Goal: Find specific page/section: Find specific page/section

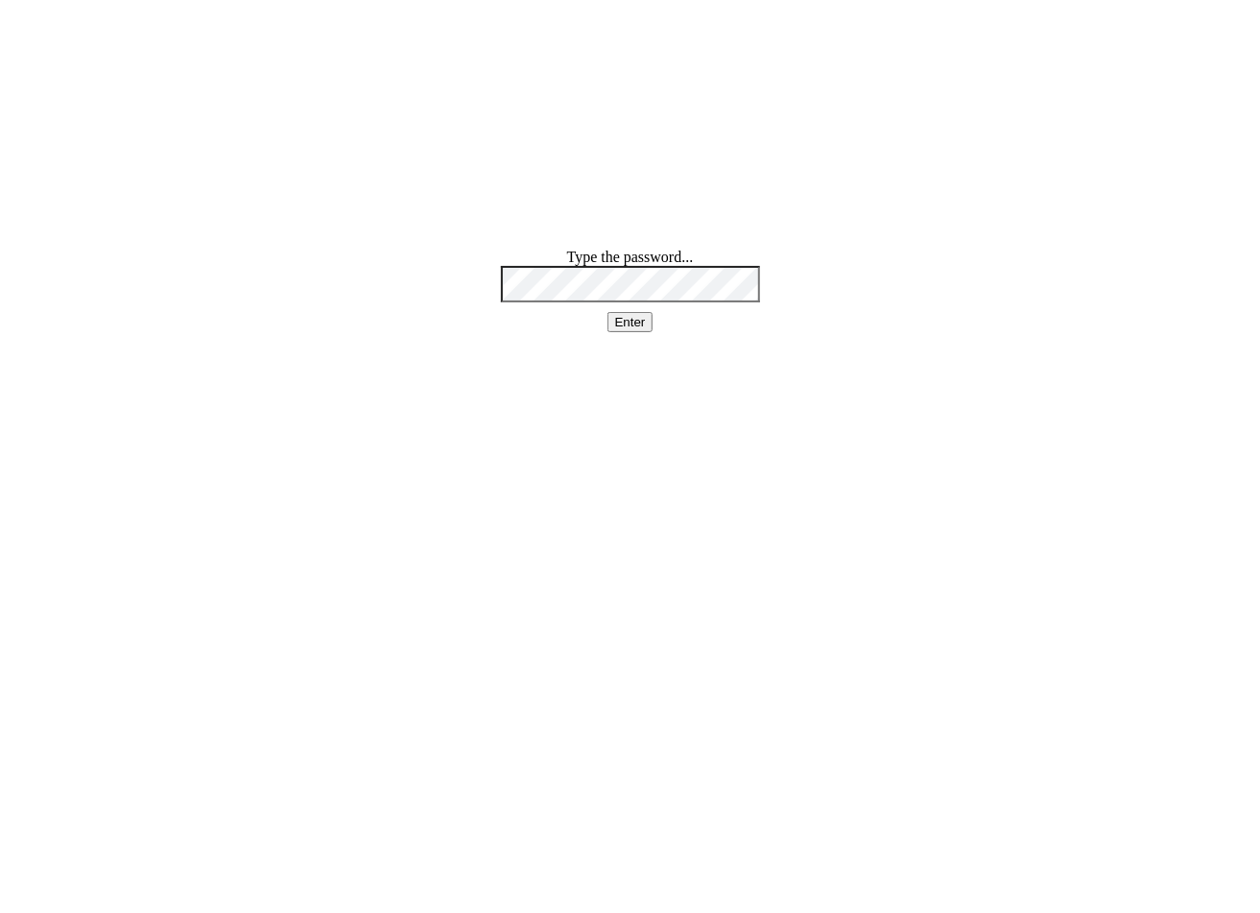
click at [495, 332] on div "Type the password... Enter" at bounding box center [630, 290] width 1245 height 83
drag, startPoint x: 618, startPoint y: 380, endPoint x: 635, endPoint y: 380, distance: 17.3
click at [618, 332] on button "Enter" at bounding box center [630, 322] width 46 height 20
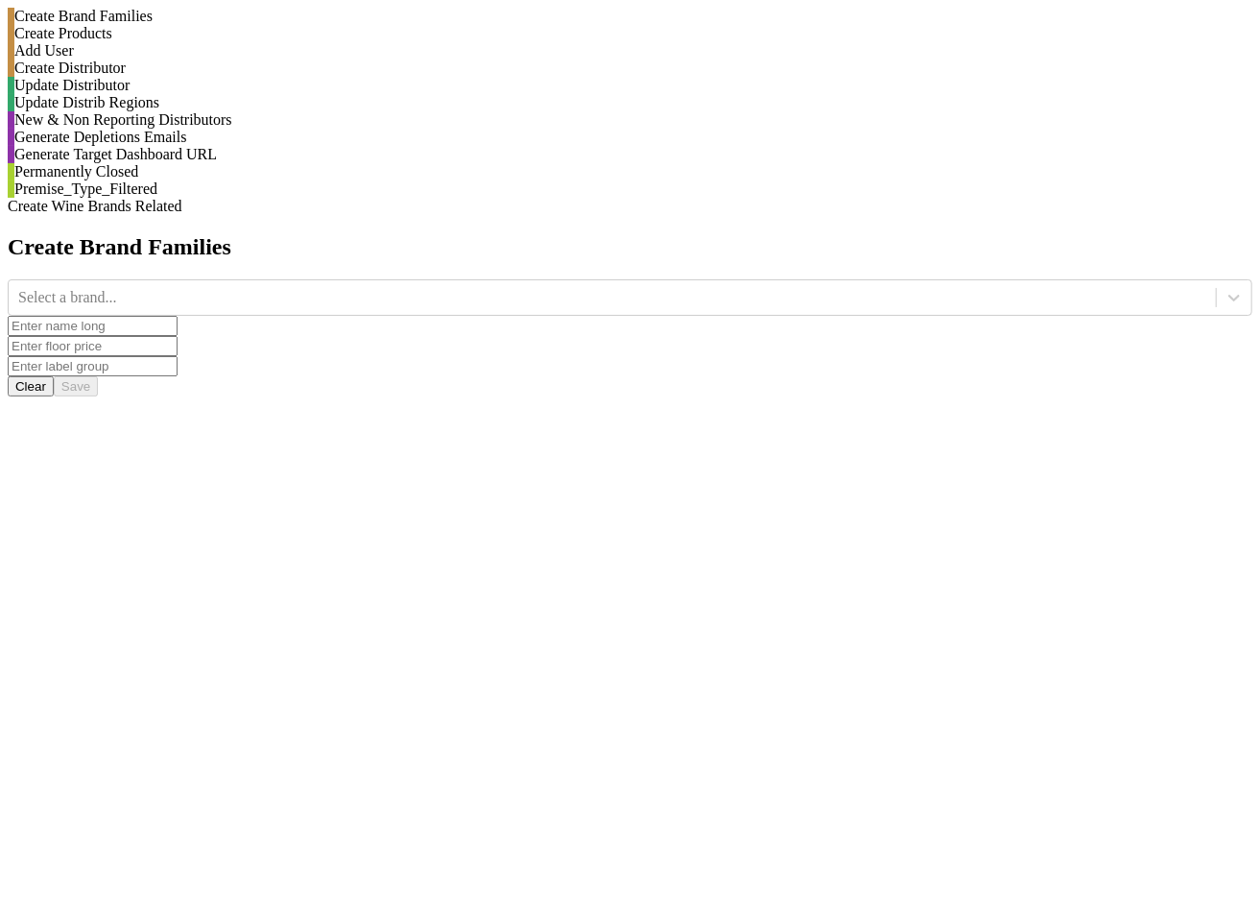
click at [203, 146] on div "Generate Depletions Emails" at bounding box center [633, 137] width 1238 height 17
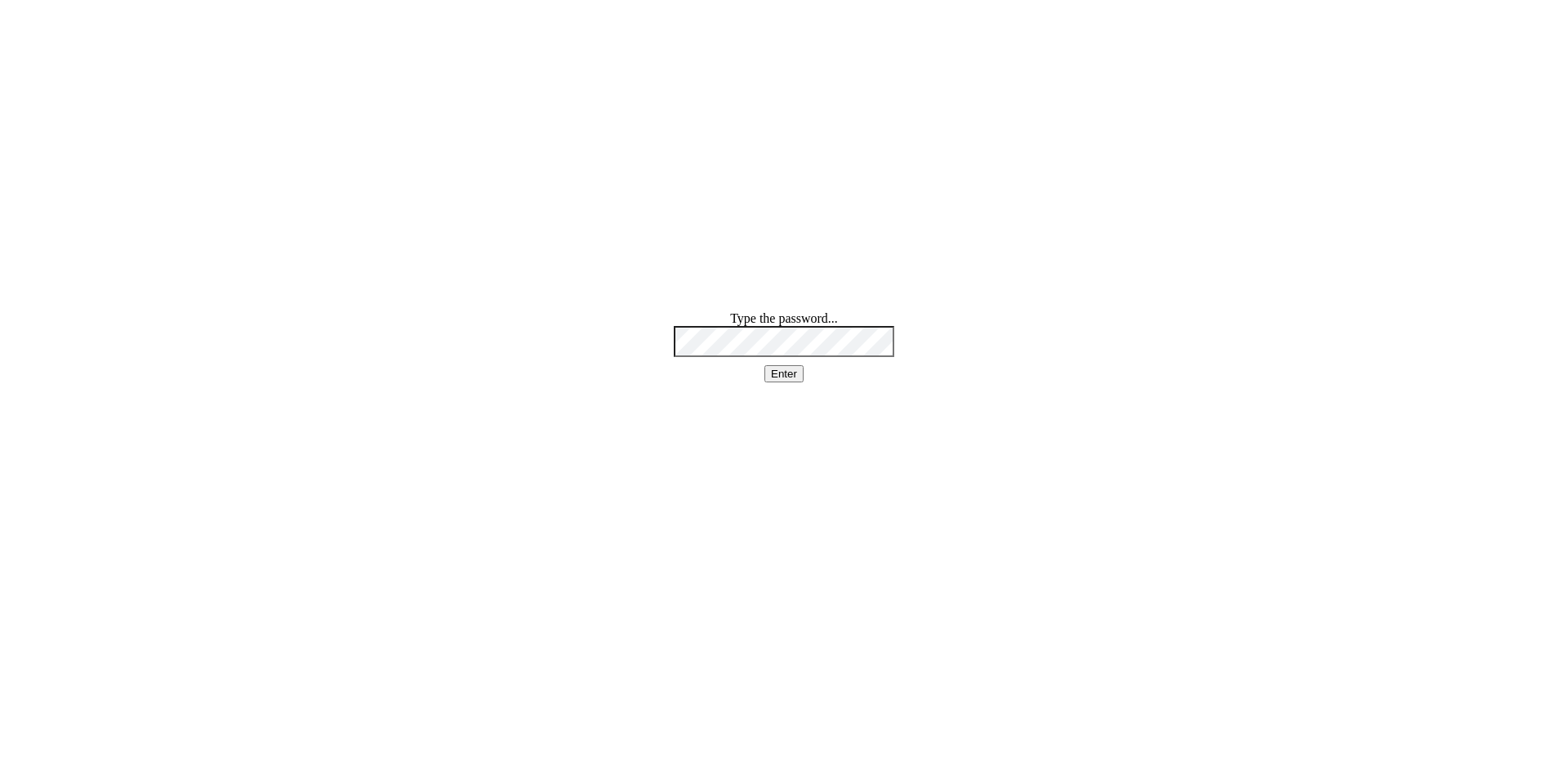
click at [836, 337] on div "Type the password... Enter" at bounding box center [784, 346] width 220 height 71
click at [836, 339] on div "Type the password... Enter" at bounding box center [784, 346] width 220 height 71
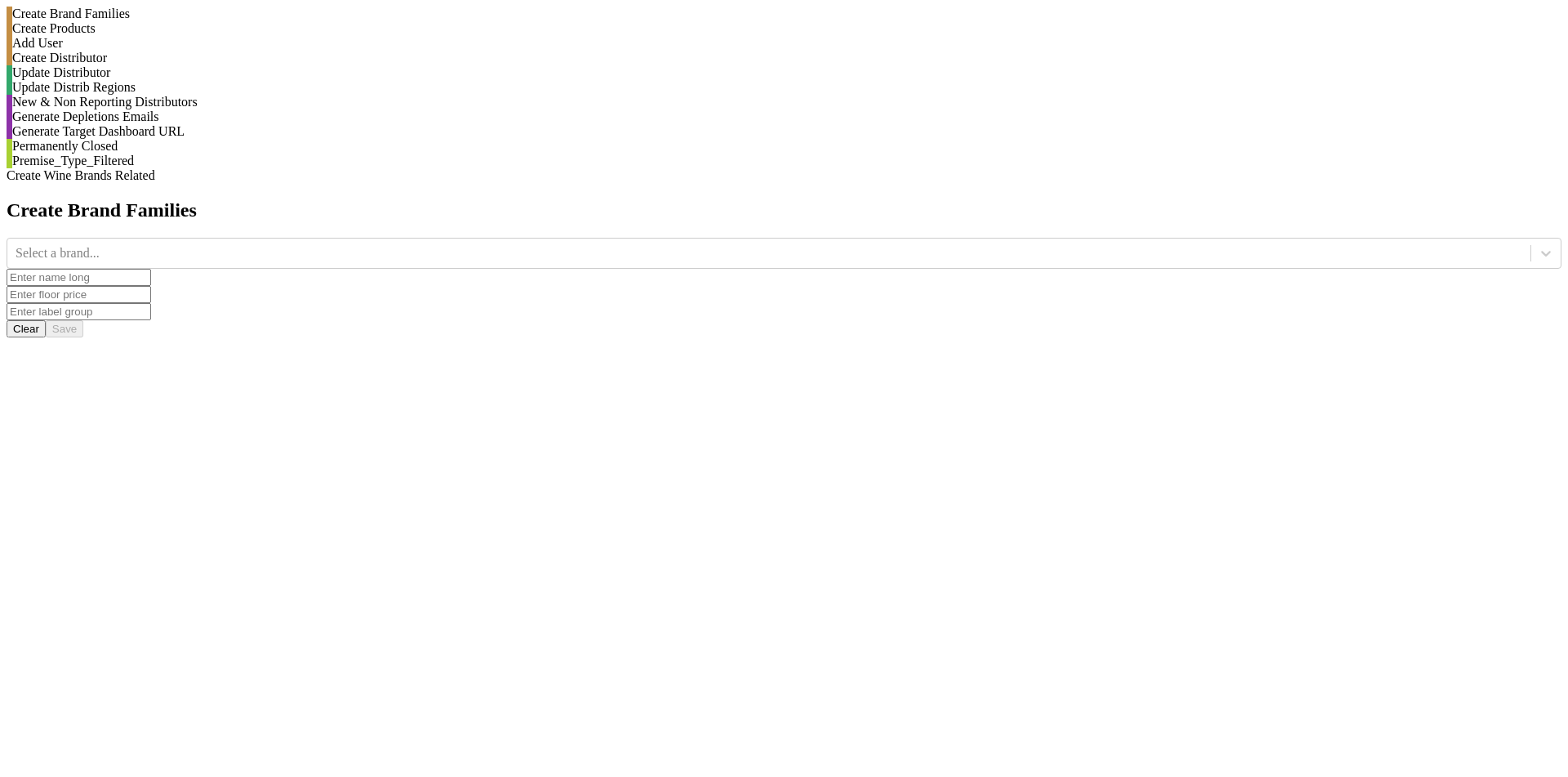
click at [195, 124] on div "Generate Depletions Emails" at bounding box center [784, 117] width 1554 height 14
click at [1541, 251] on icon at bounding box center [1546, 254] width 10 height 6
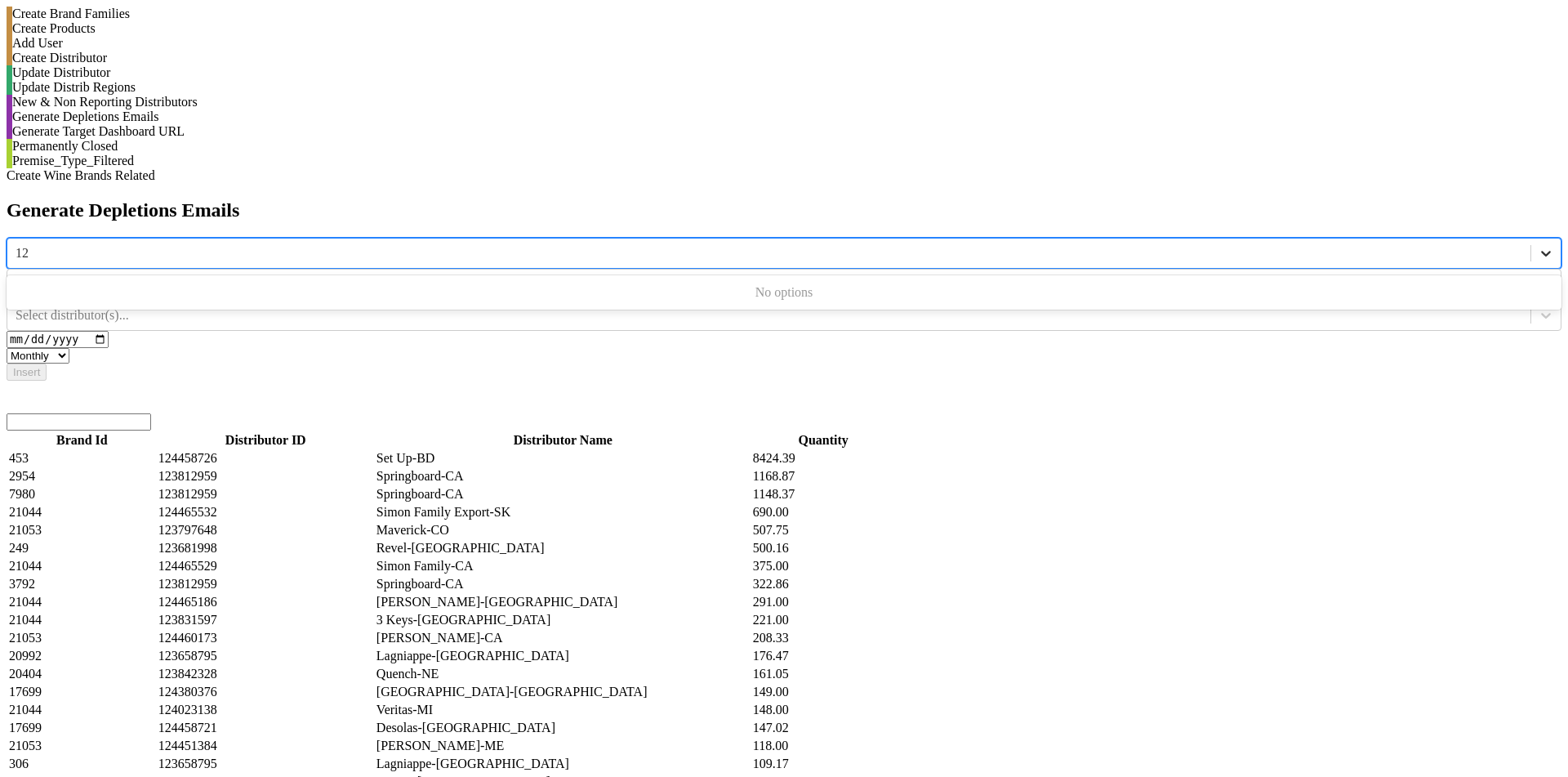
type input "120"
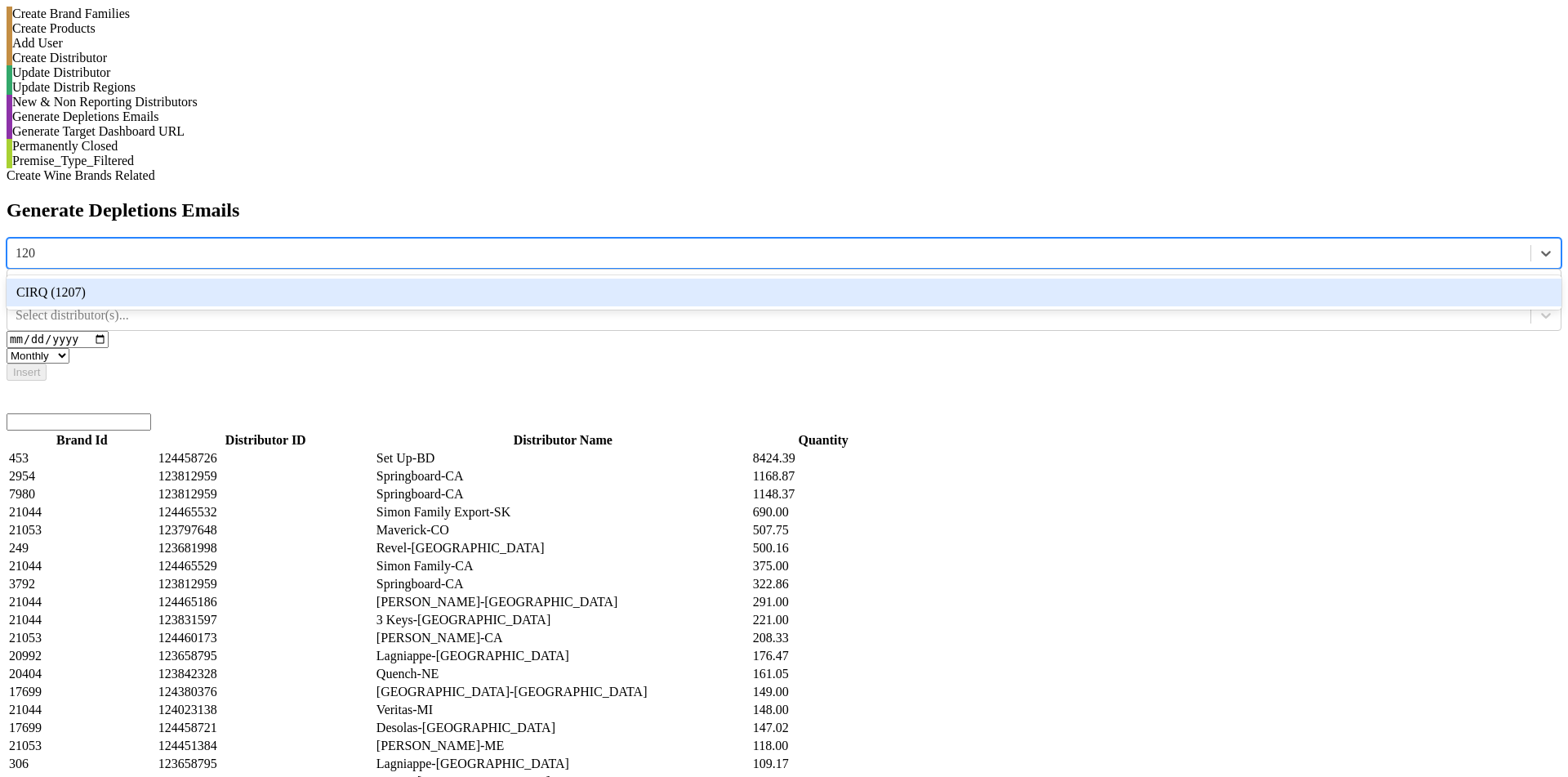
click at [701, 278] on div "CIRQ (1207)" at bounding box center [784, 292] width 1554 height 28
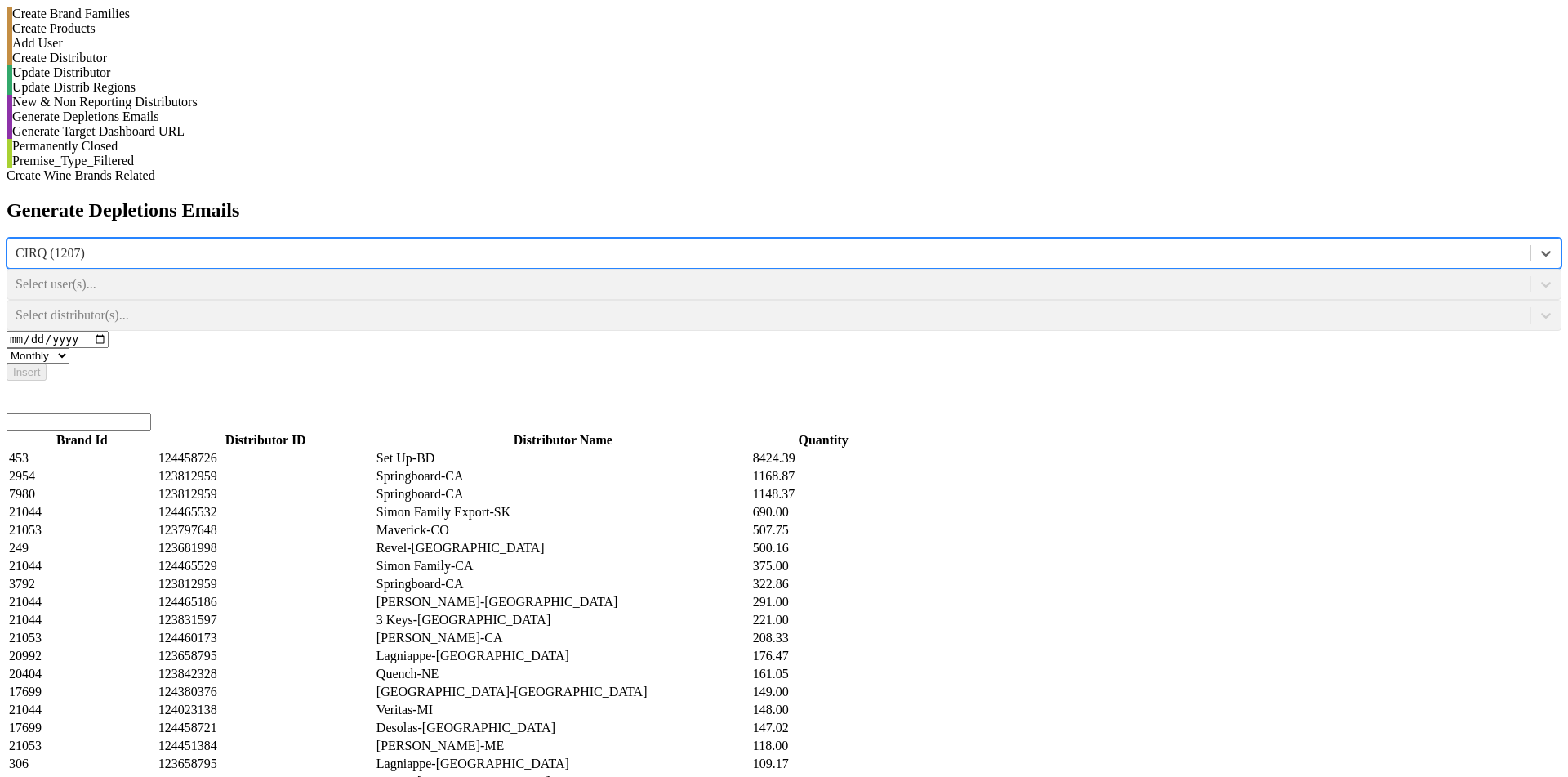
click at [952, 269] on div "Select user(s)..." at bounding box center [784, 284] width 1554 height 31
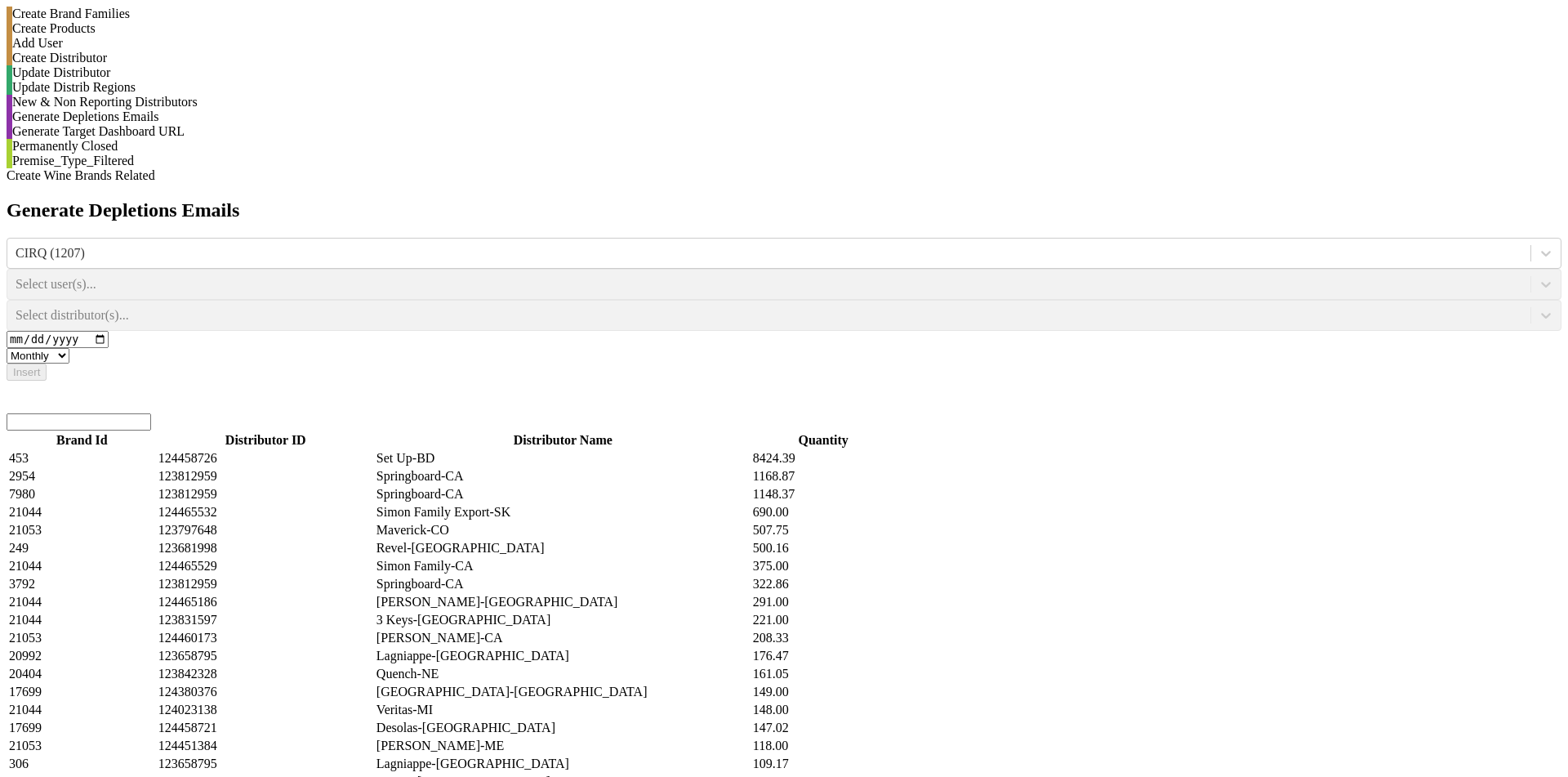
click at [952, 269] on div "Select user(s)..." at bounding box center [784, 284] width 1554 height 31
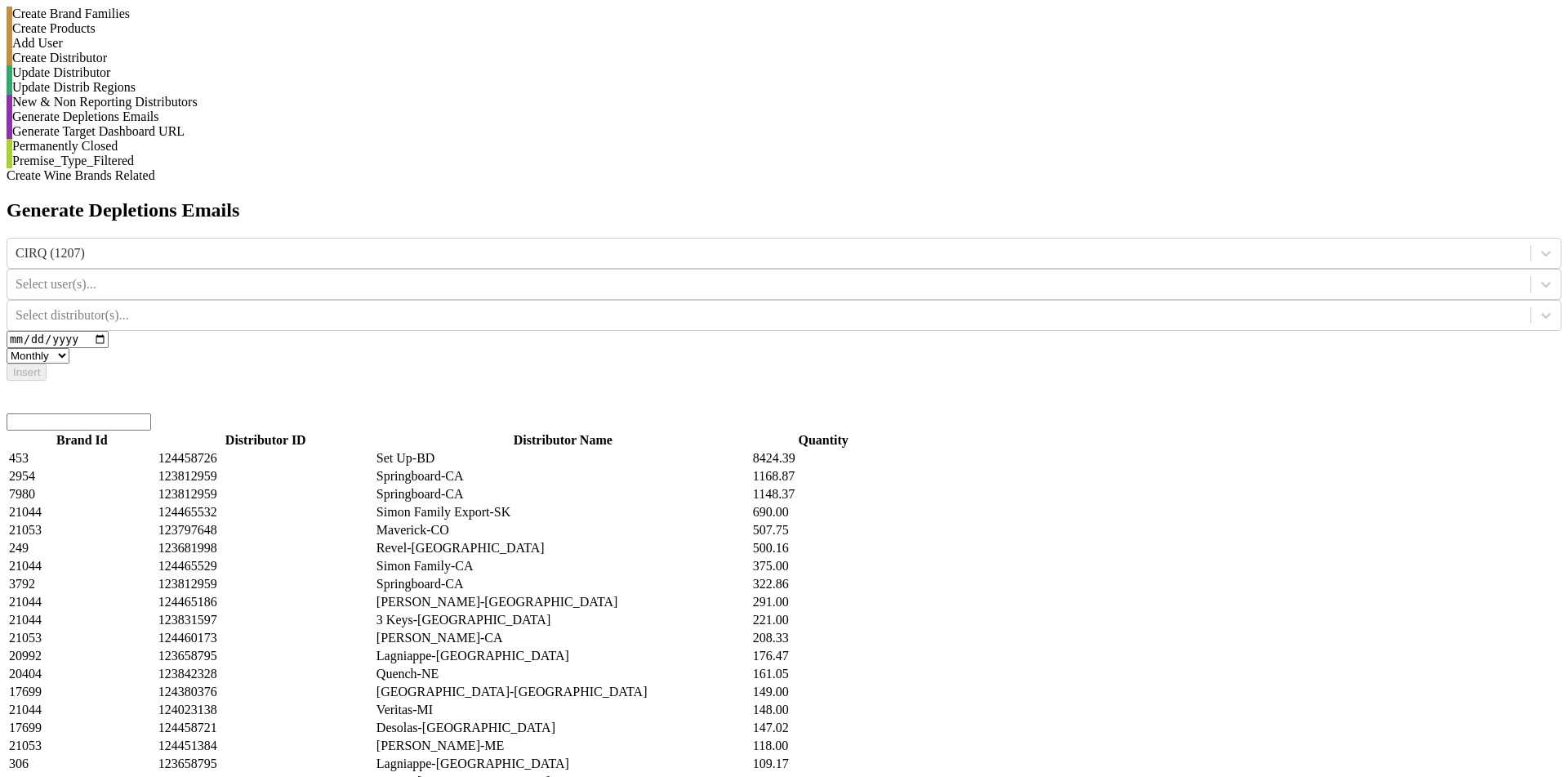
click at [952, 275] on div at bounding box center [768, 283] width 1507 height 18
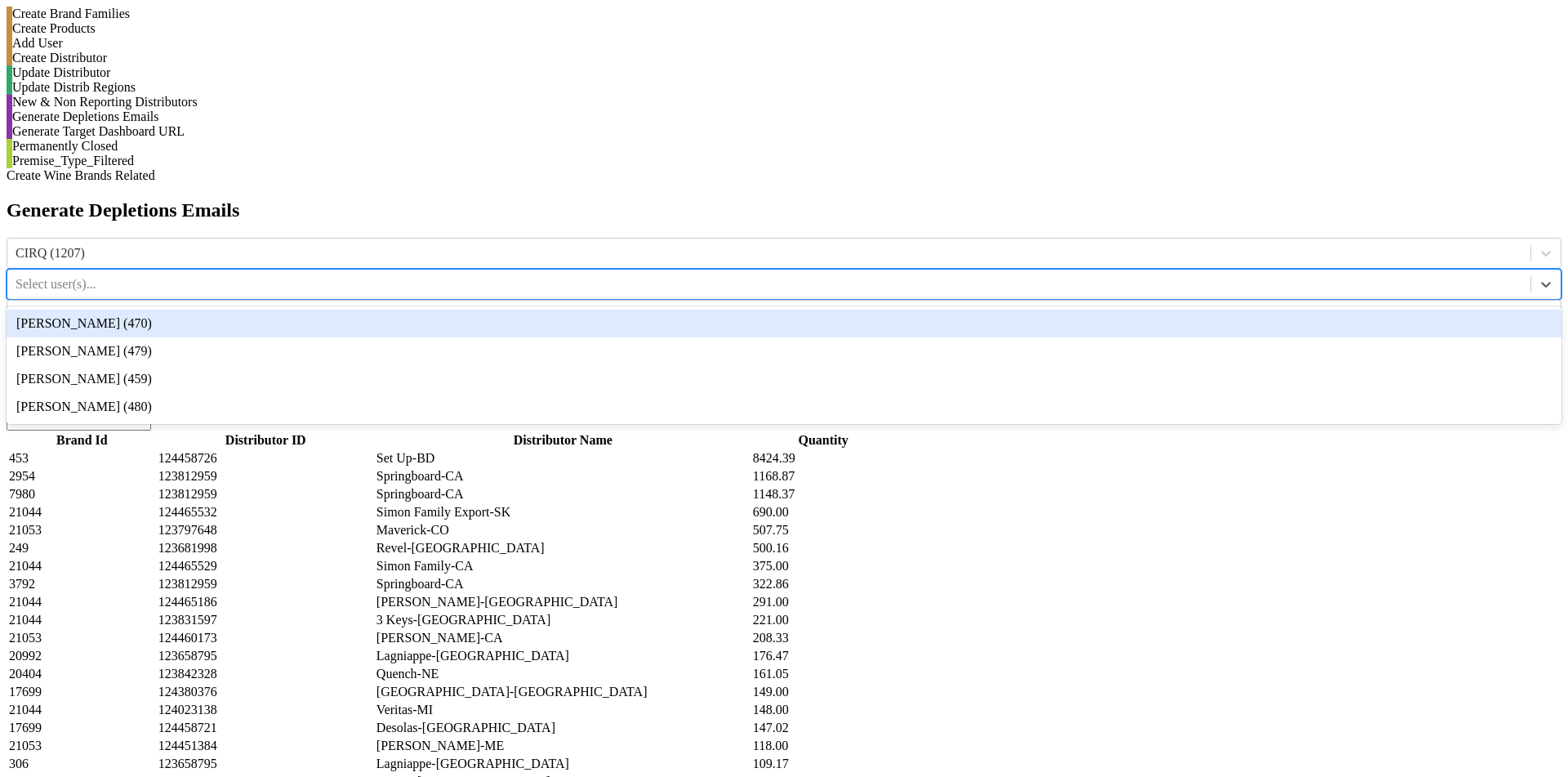
click at [952, 310] on div "Erin Miller (470)" at bounding box center [784, 323] width 1554 height 28
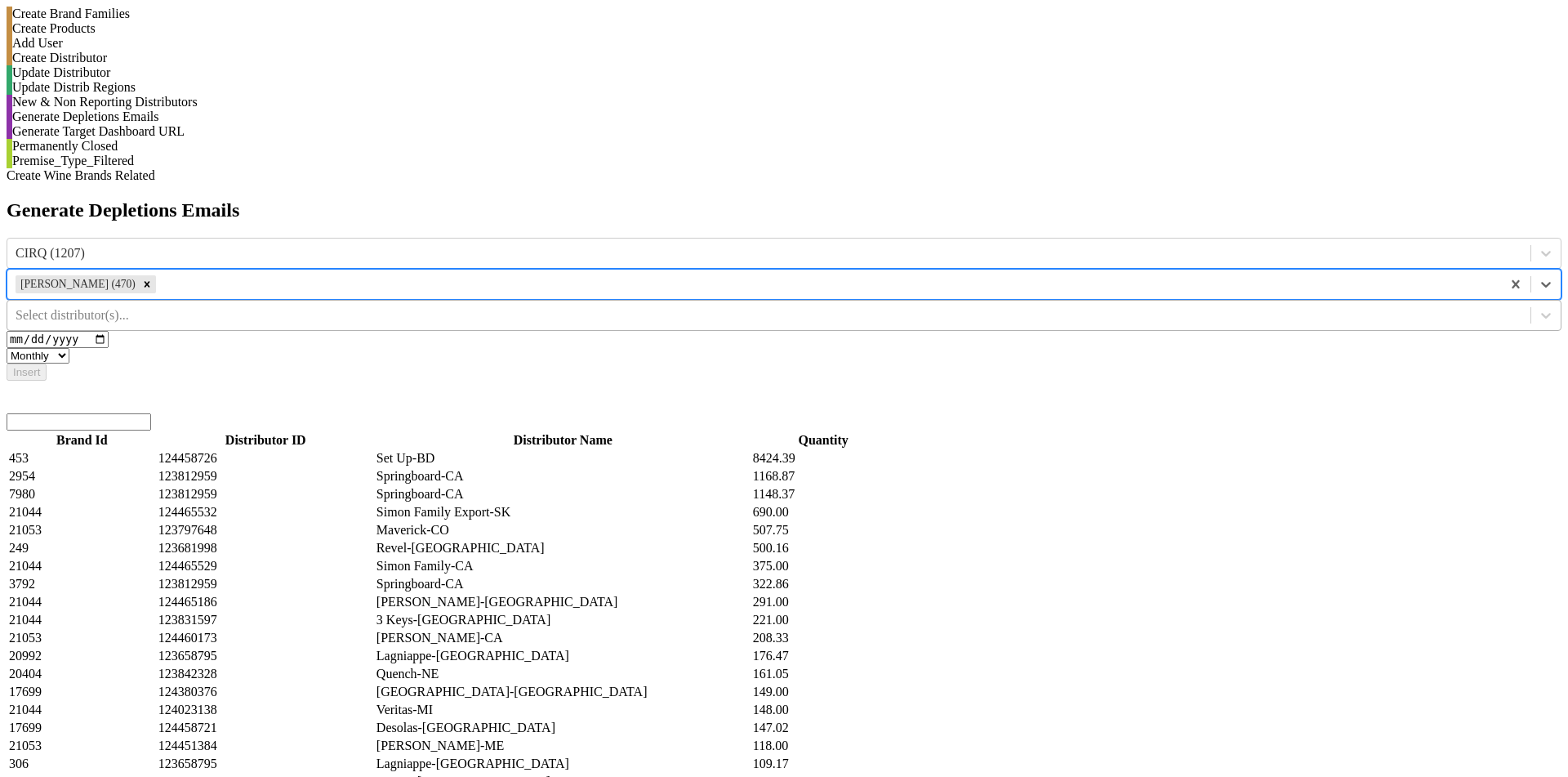
click at [1148, 306] on div at bounding box center [768, 315] width 1507 height 18
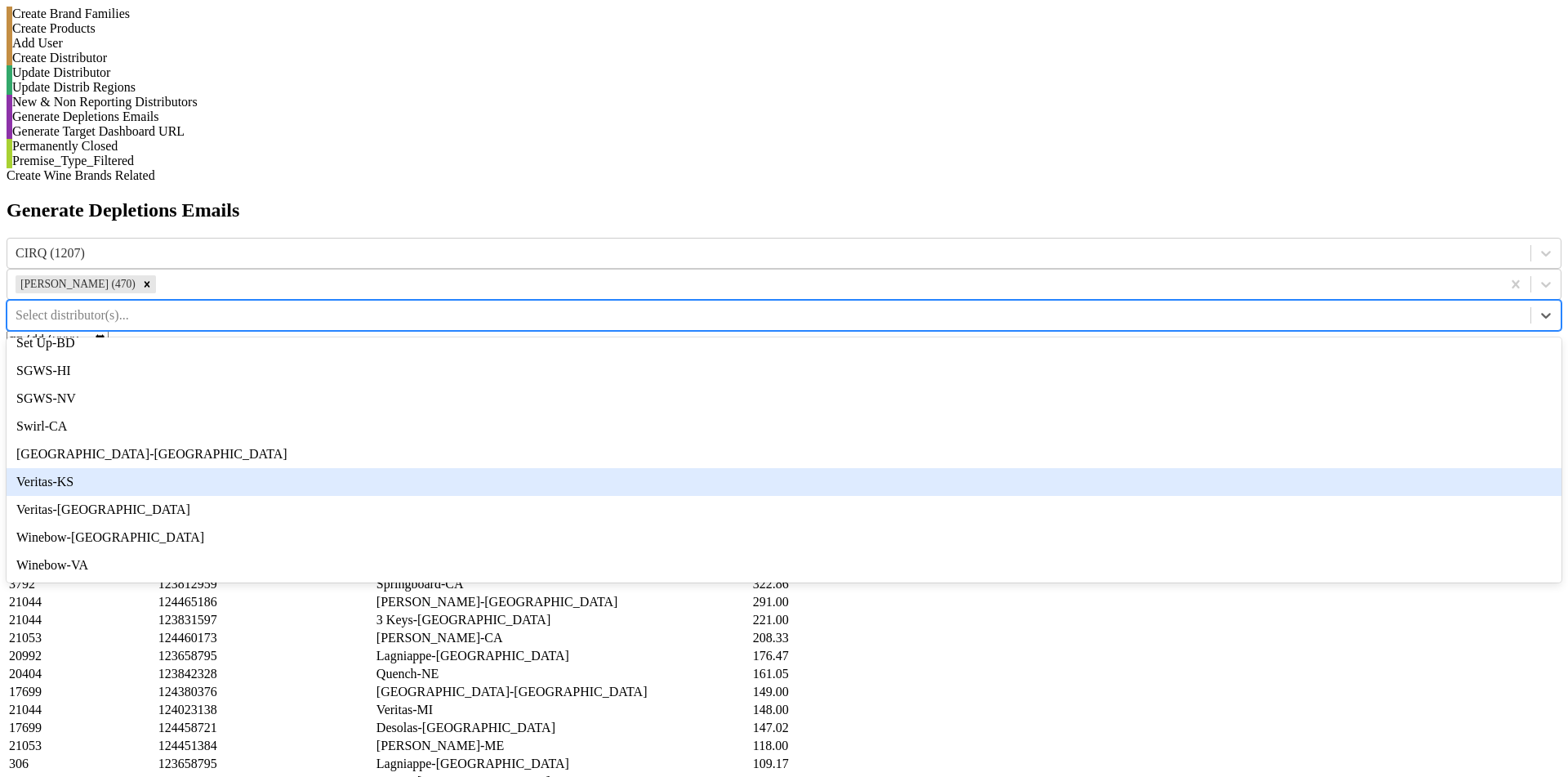
scroll to position [578, 0]
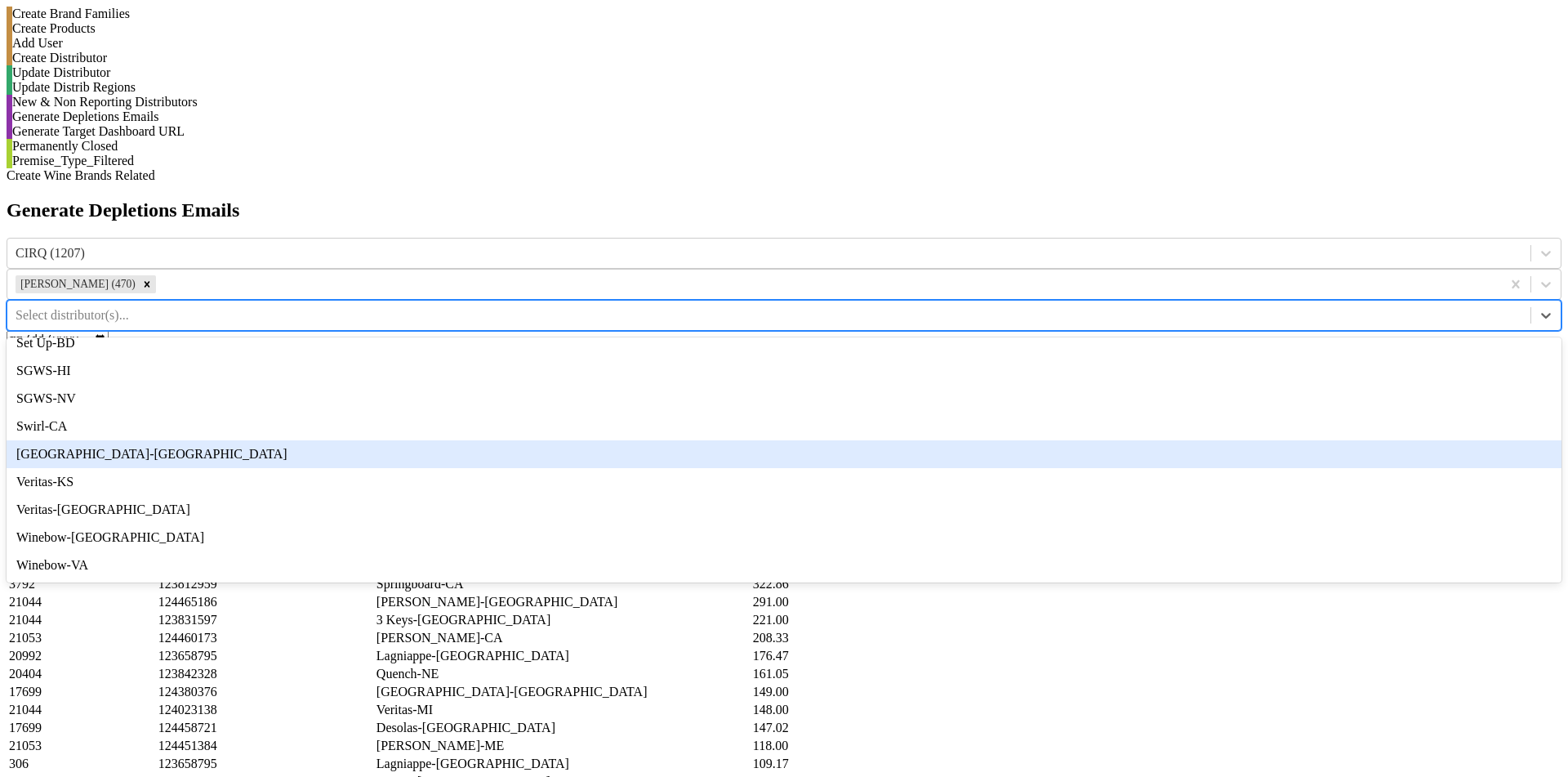
click at [1182, 440] on div "Tramonte-OH" at bounding box center [784, 454] width 1554 height 28
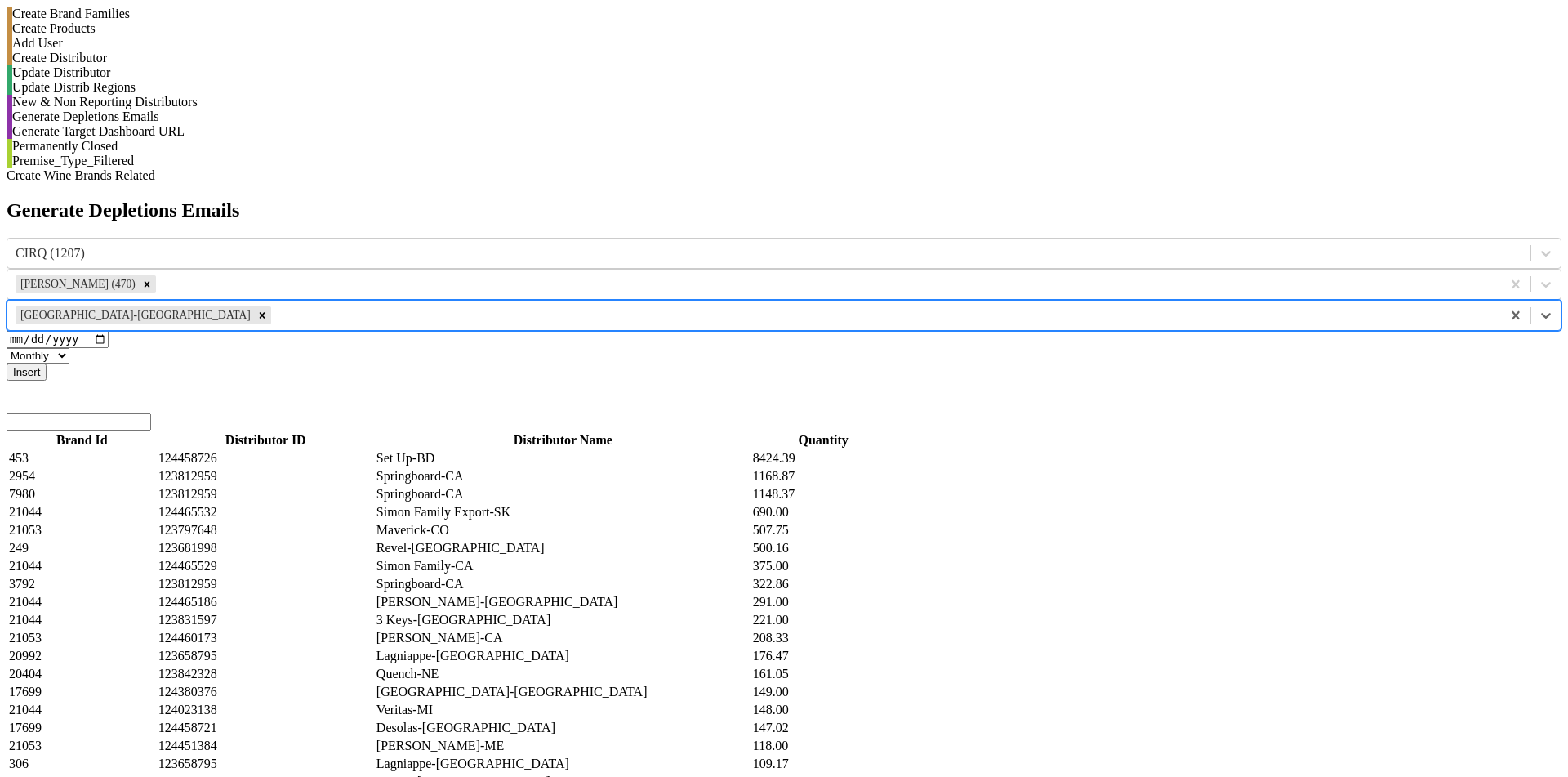
click at [47, 363] on button "Insert" at bounding box center [26, 372] width 40 height 17
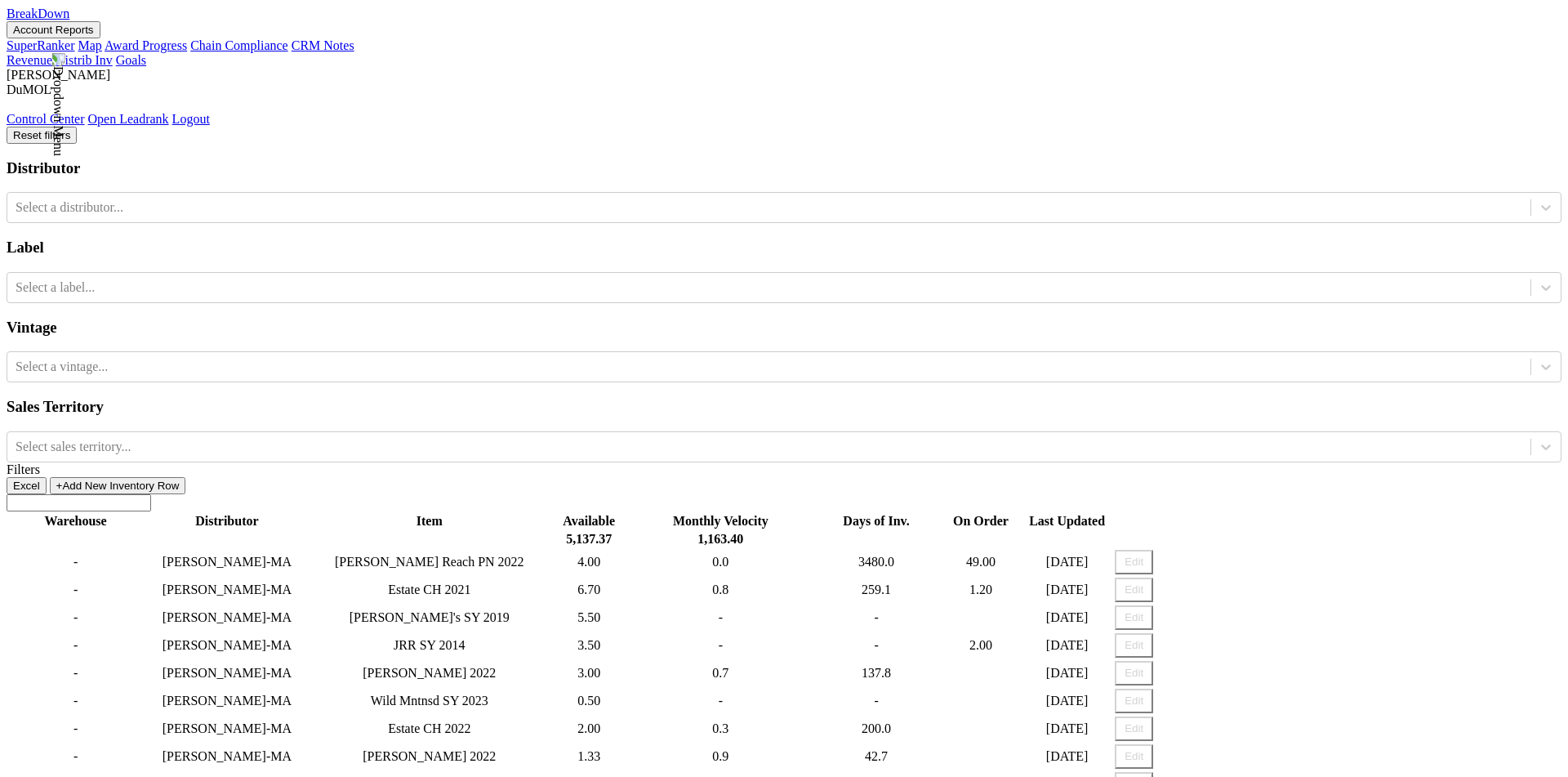
click at [1153, 577] on button "Edit" at bounding box center [1133, 589] width 38 height 25
drag, startPoint x: 810, startPoint y: 256, endPoint x: 792, endPoint y: 256, distance: 18.0
click at [631, 577] on input "6.70" at bounding box center [589, 590] width 84 height 26
type input "8.70"
click at [1163, 577] on button "Save" at bounding box center [1141, 589] width 44 height 25
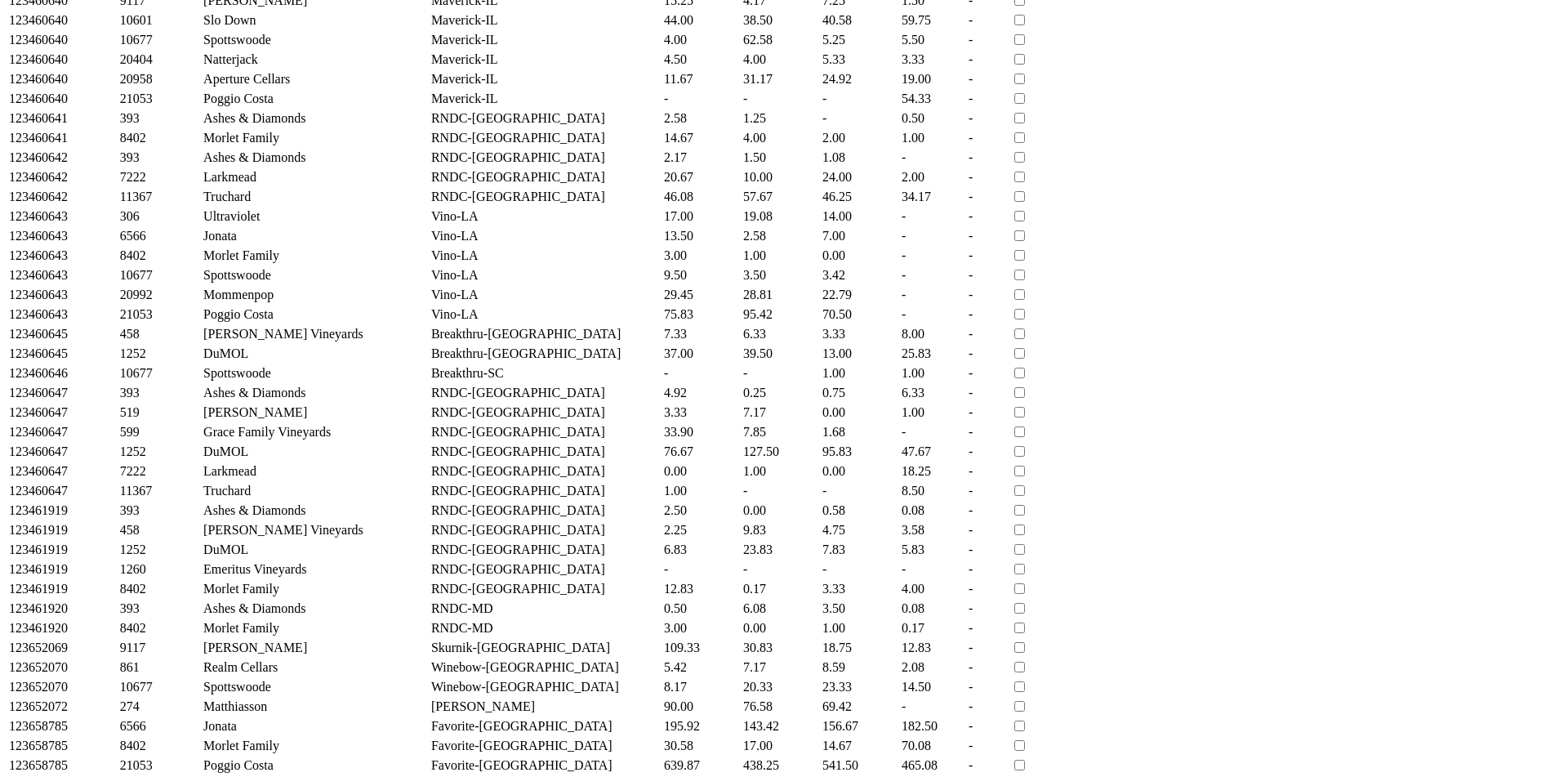
scroll to position [951, 0]
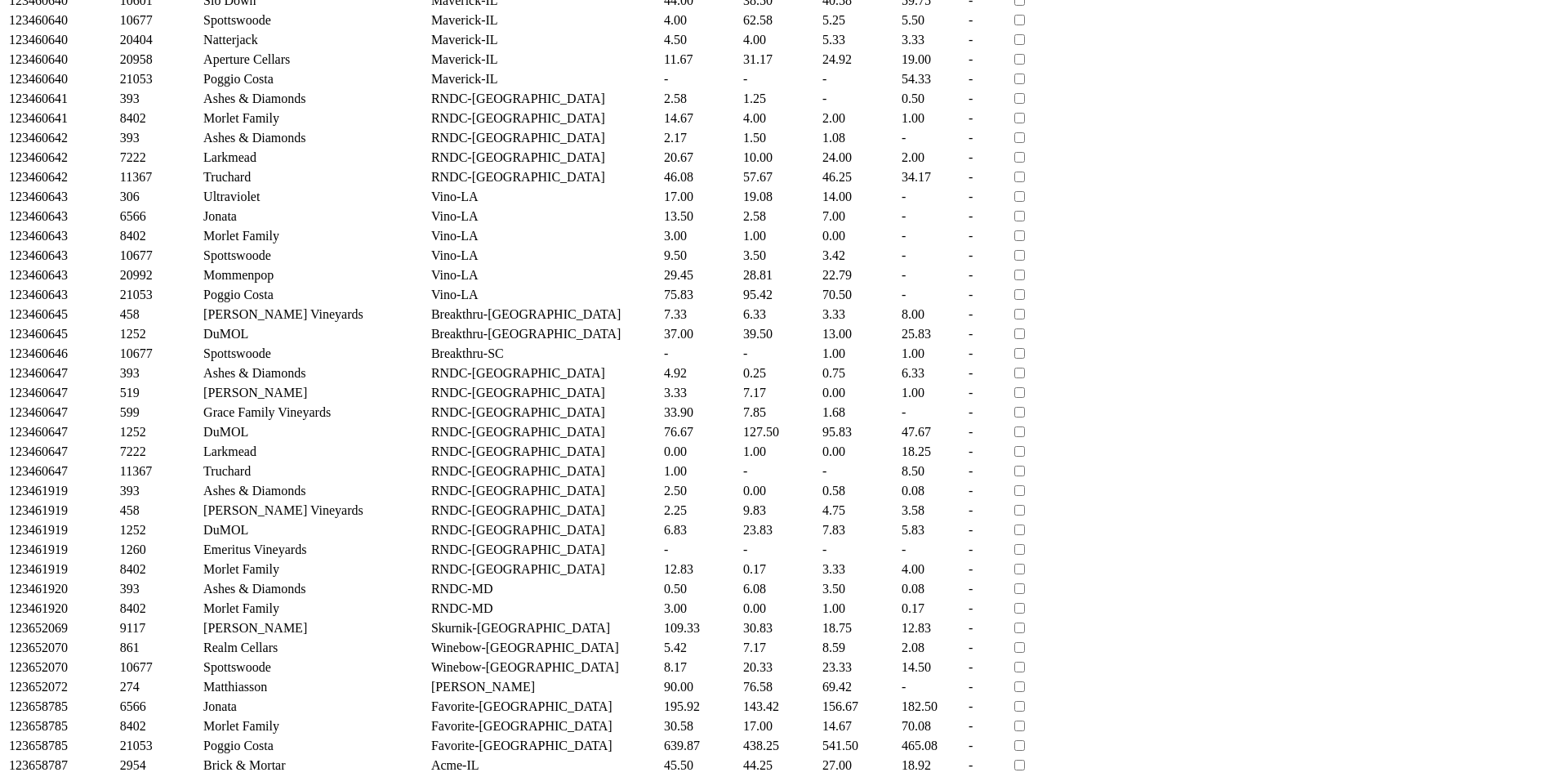
click at [740, 89] on td "-" at bounding box center [701, 79] width 77 height 18
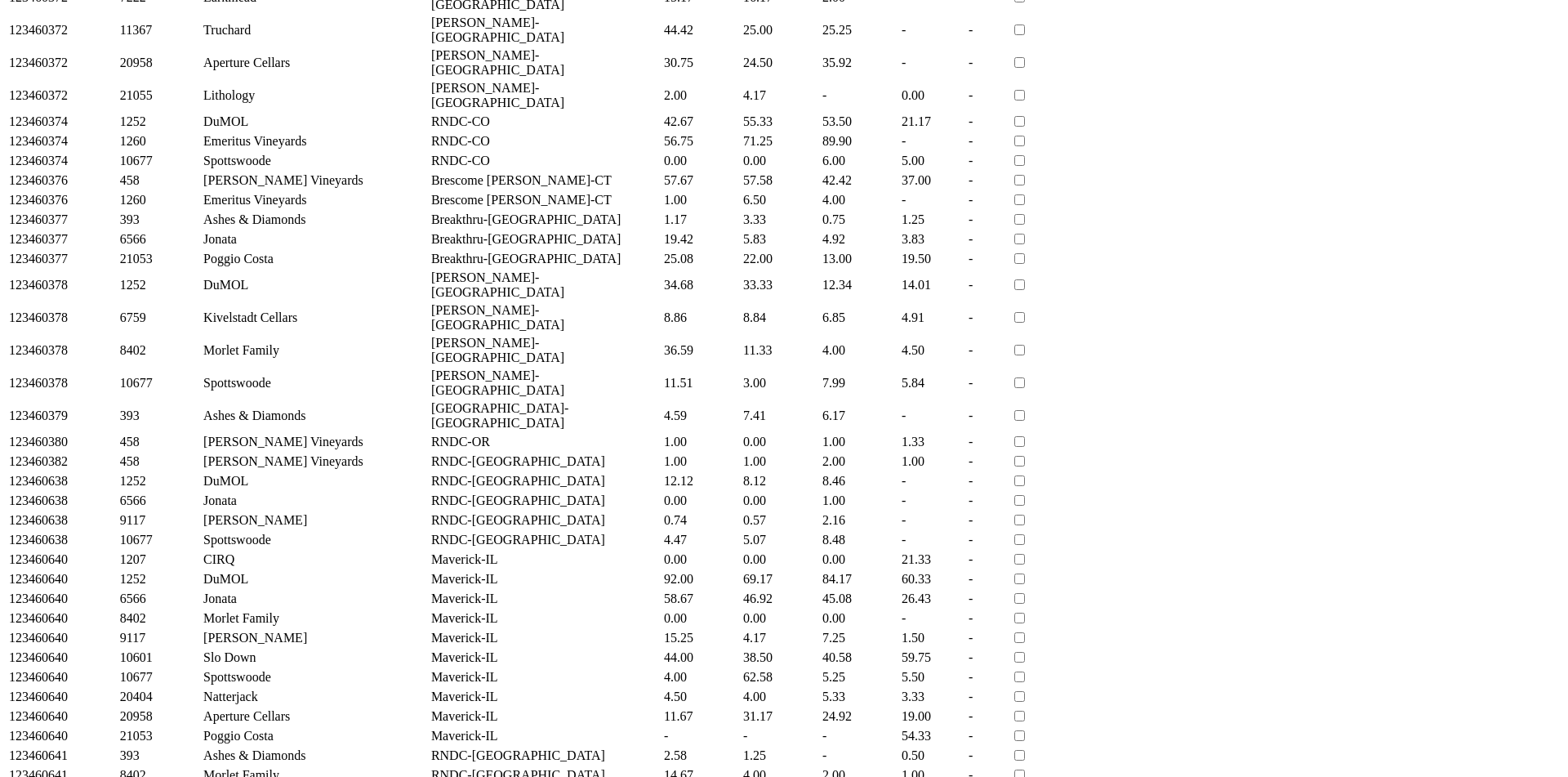
scroll to position [0, 0]
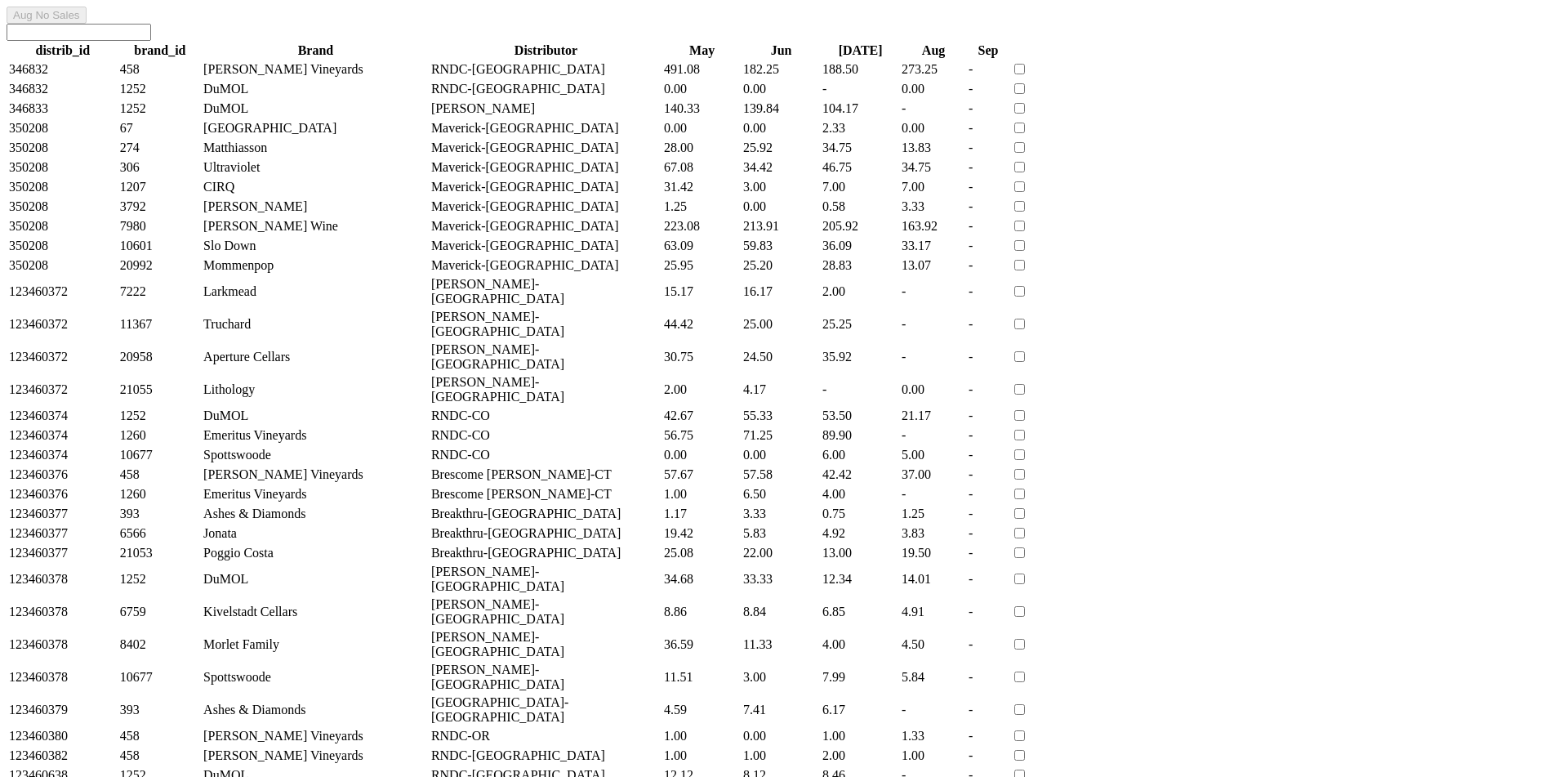
click at [1024, 74] on input "checkbox" at bounding box center [1019, 69] width 10 height 10
checkbox input "true"
click at [1024, 133] on input "checkbox" at bounding box center [1019, 128] width 10 height 10
checkbox input "true"
click at [1024, 152] on input "checkbox" at bounding box center [1019, 147] width 10 height 10
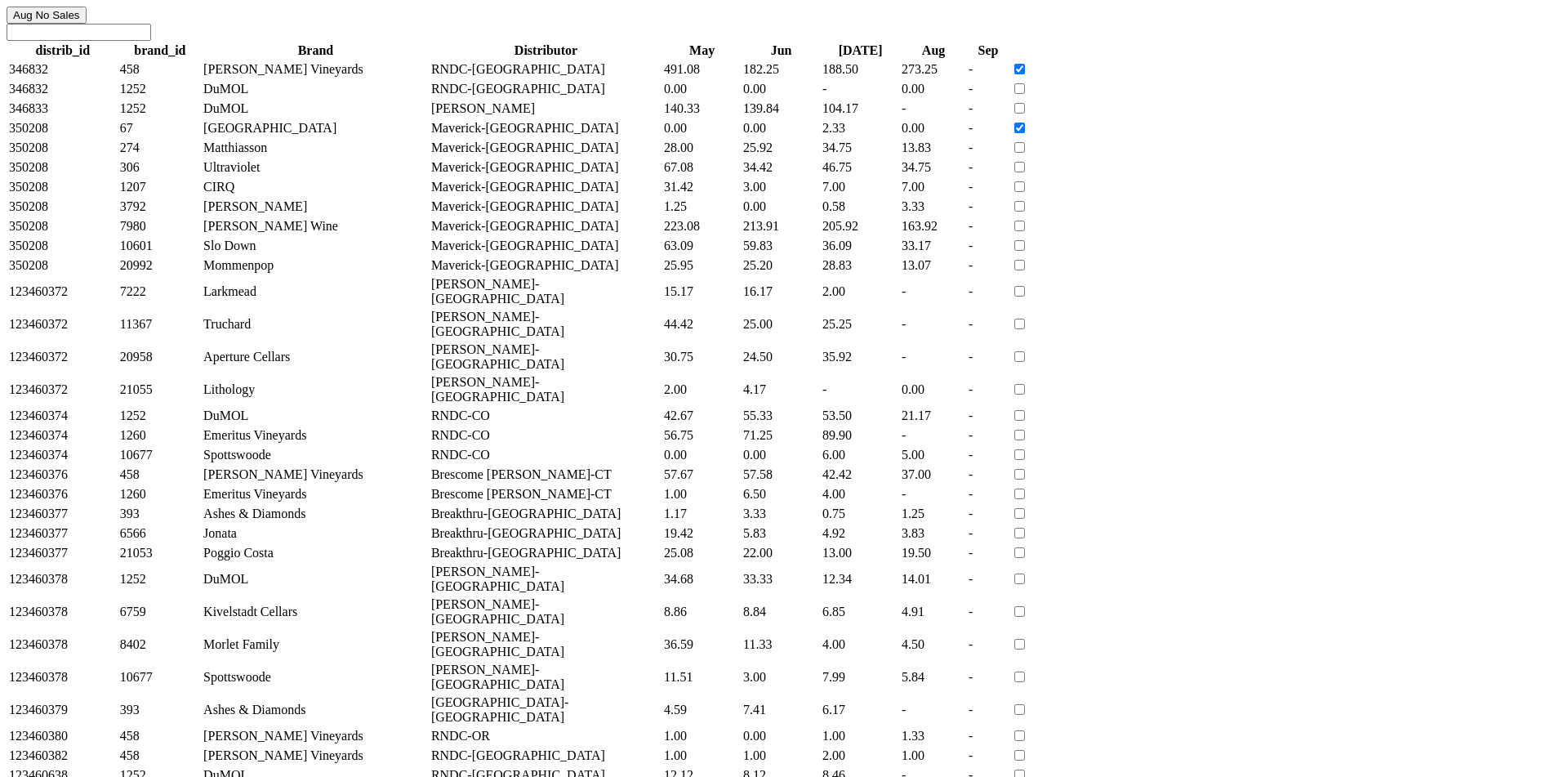
checkbox input "true"
click at [1024, 172] on input "checkbox" at bounding box center [1019, 167] width 10 height 10
checkbox input "true"
click at [899, 98] on td "-" at bounding box center [859, 89] width 77 height 18
drag, startPoint x: 1405, startPoint y: 172, endPoint x: 1423, endPoint y: 172, distance: 18.0
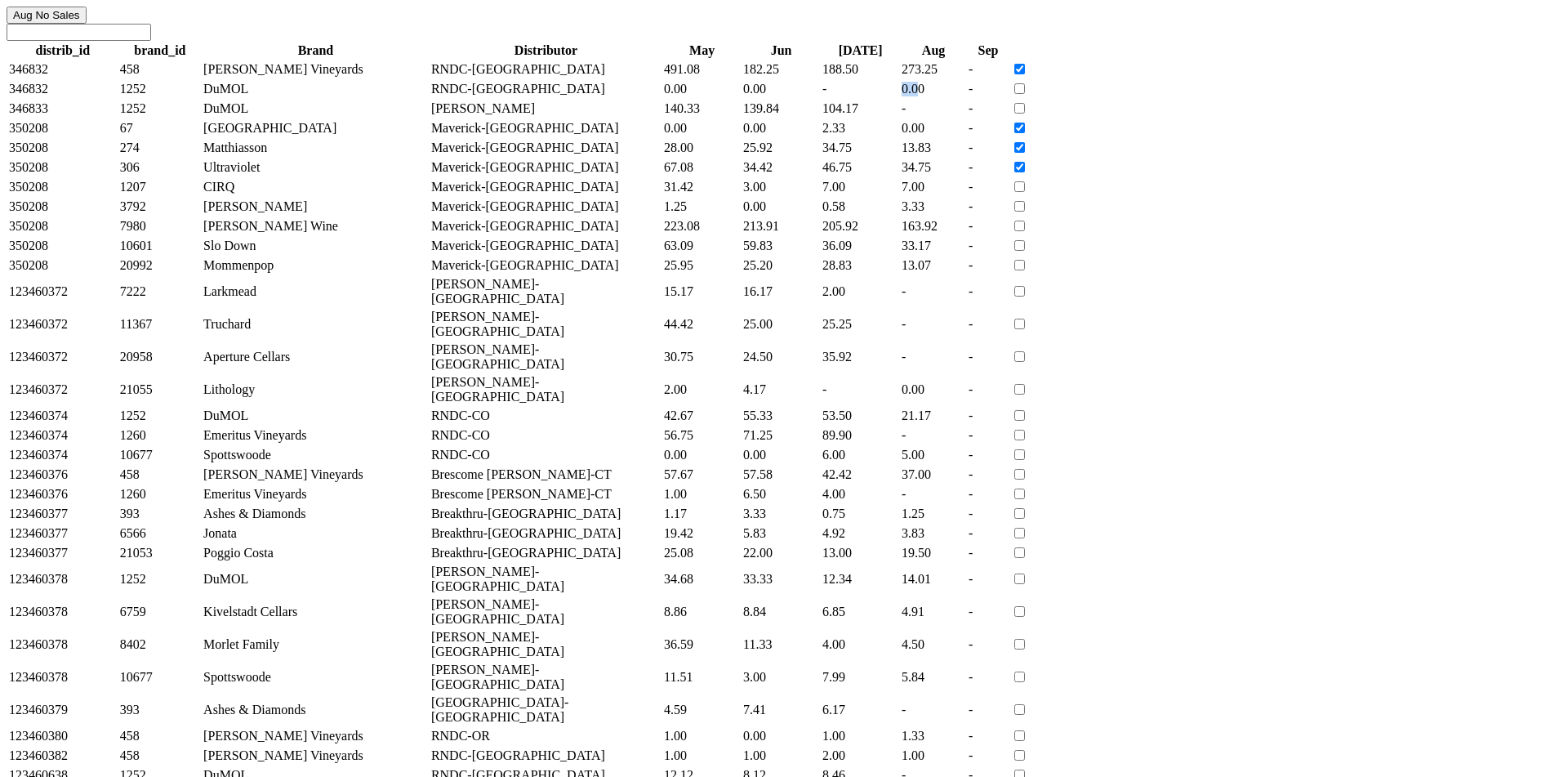
click at [966, 98] on td "0.00" at bounding box center [933, 89] width 66 height 18
drag, startPoint x: 1302, startPoint y: 165, endPoint x: 1315, endPoint y: 165, distance: 13.0
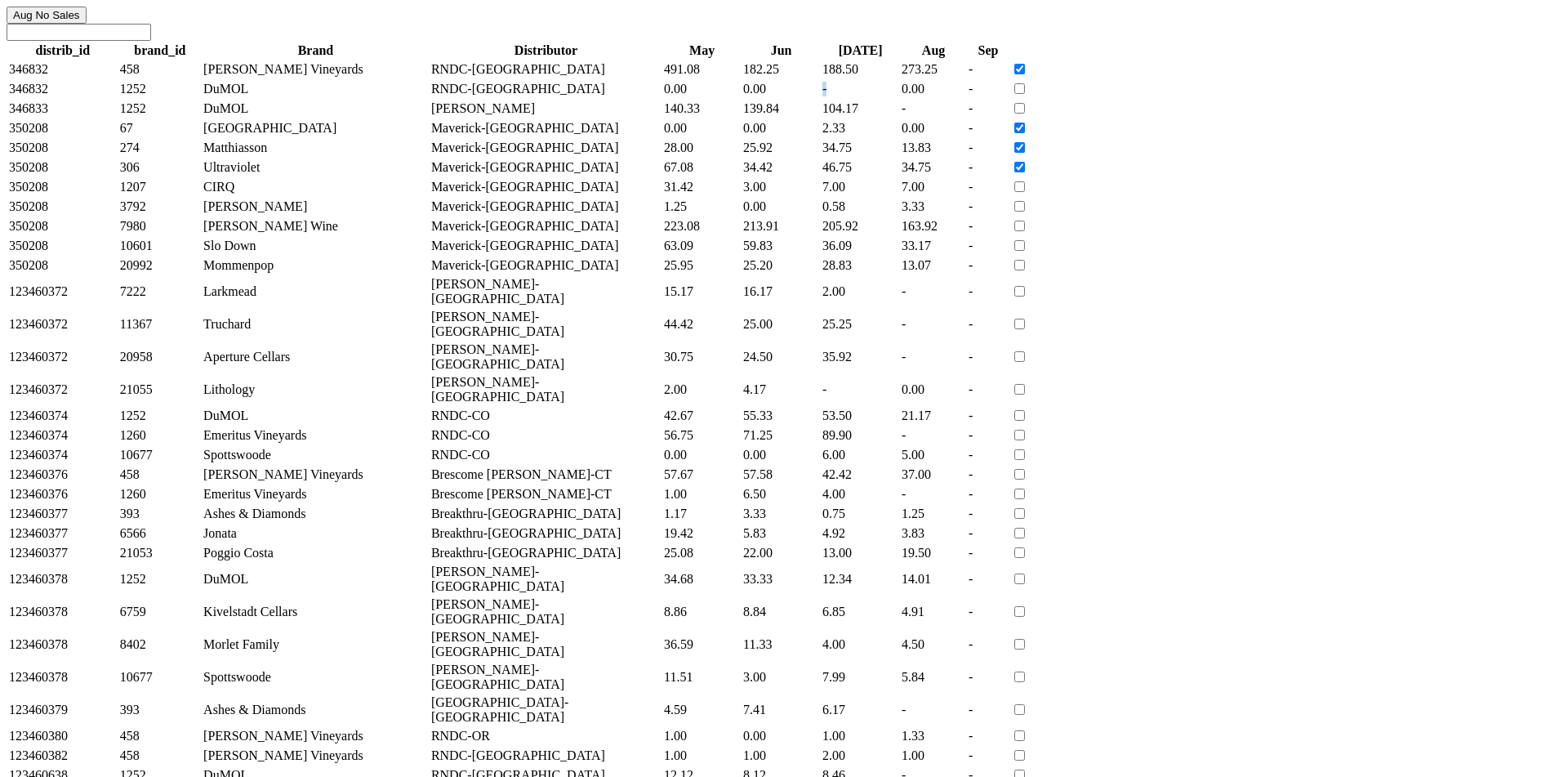
click at [899, 98] on td "-" at bounding box center [859, 89] width 77 height 18
click at [1286, 41] on div at bounding box center [784, 32] width 1554 height 17
click at [899, 98] on td "-" at bounding box center [859, 89] width 77 height 18
click at [820, 98] on td "0.00" at bounding box center [780, 89] width 77 height 18
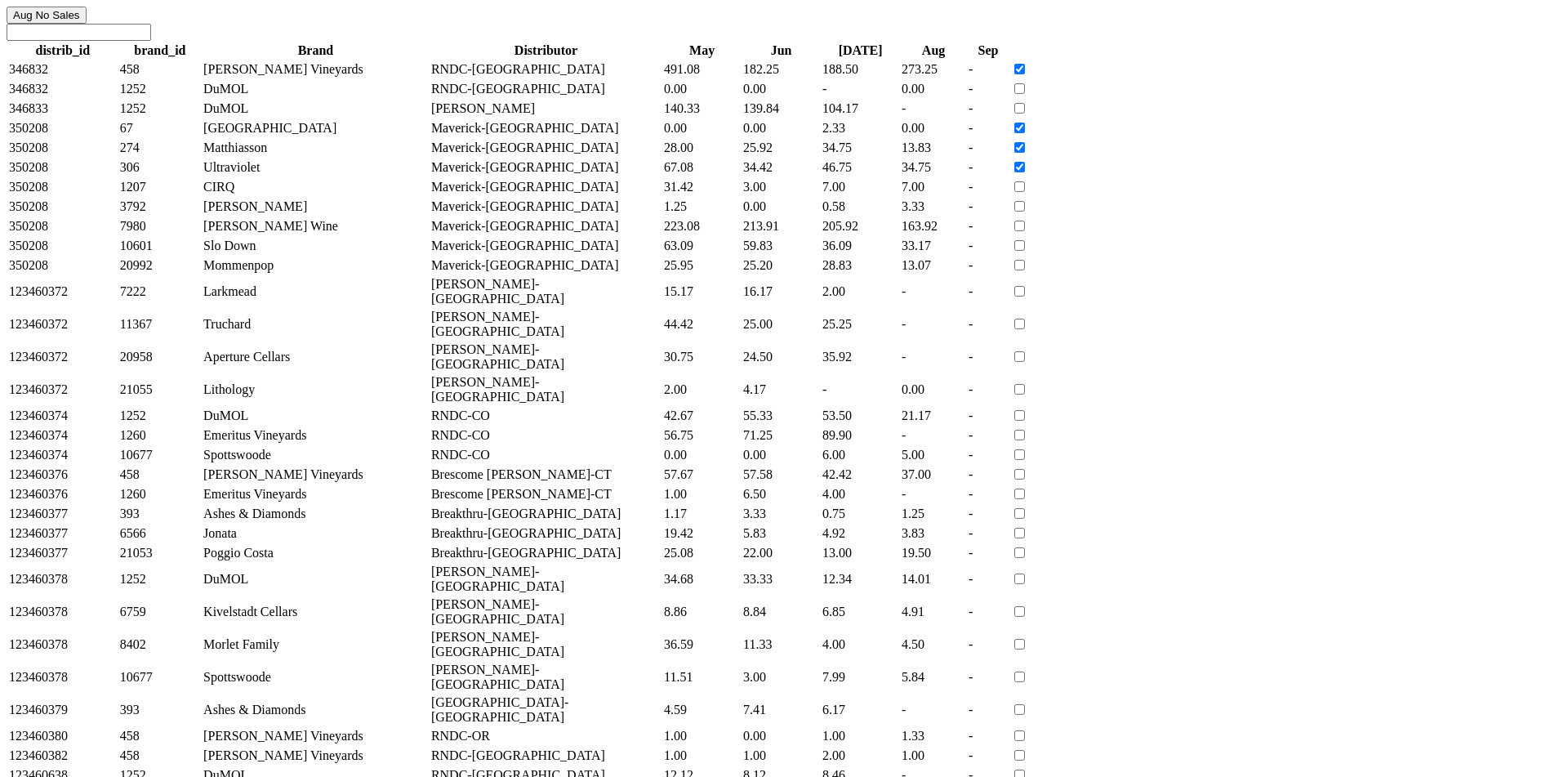
click at [820, 78] on td "182.25" at bounding box center [780, 69] width 77 height 18
click at [820, 117] on td "139.84" at bounding box center [780, 108] width 77 height 18
click at [820, 137] on td "0.00" at bounding box center [780, 128] width 77 height 18
click at [820, 157] on td "25.92" at bounding box center [780, 147] width 77 height 18
click at [820, 176] on td "34.42" at bounding box center [780, 167] width 77 height 18
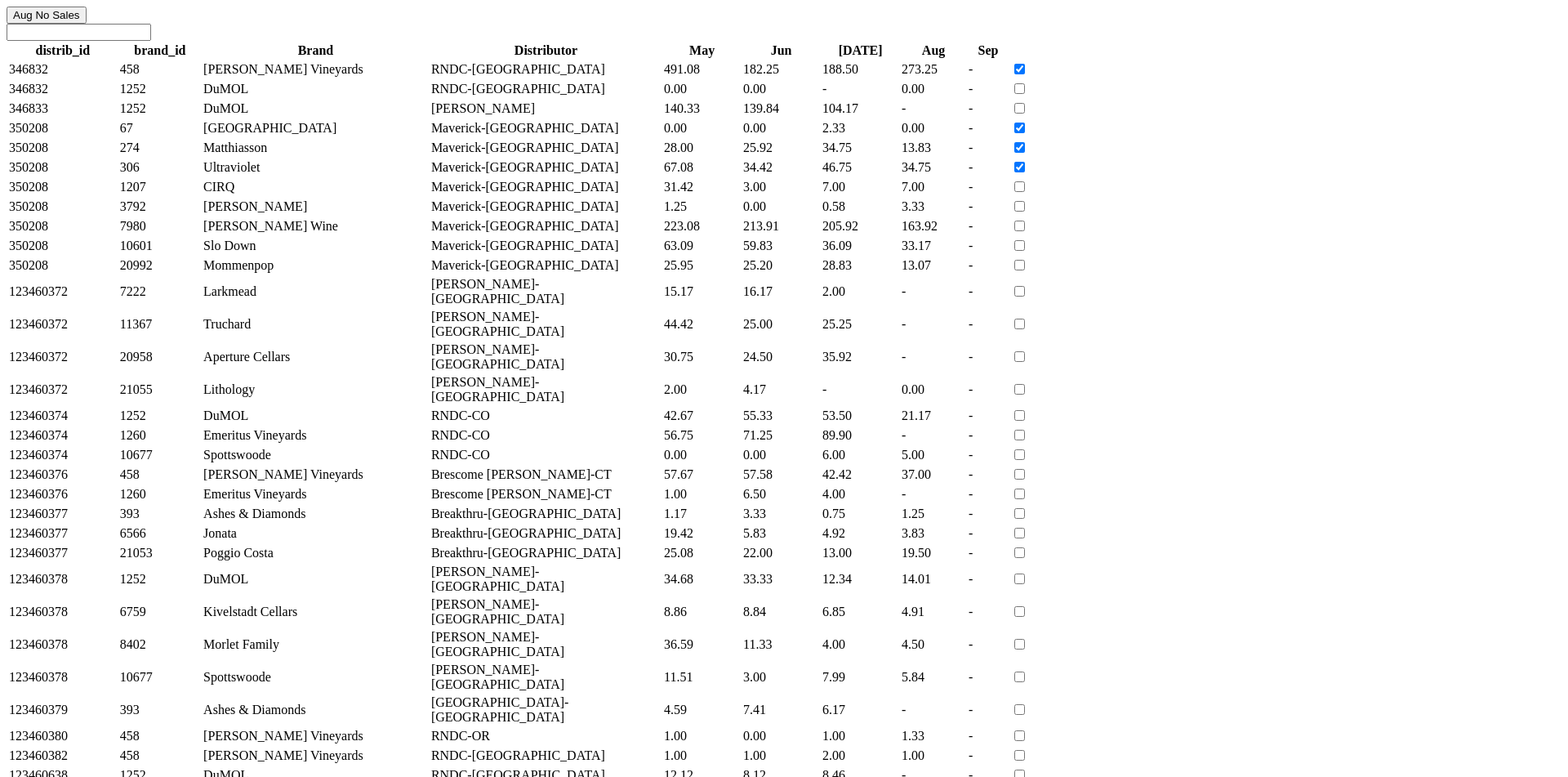
click at [820, 215] on td "0.00" at bounding box center [780, 206] width 77 height 18
click at [899, 98] on td "-" at bounding box center [859, 89] width 77 height 18
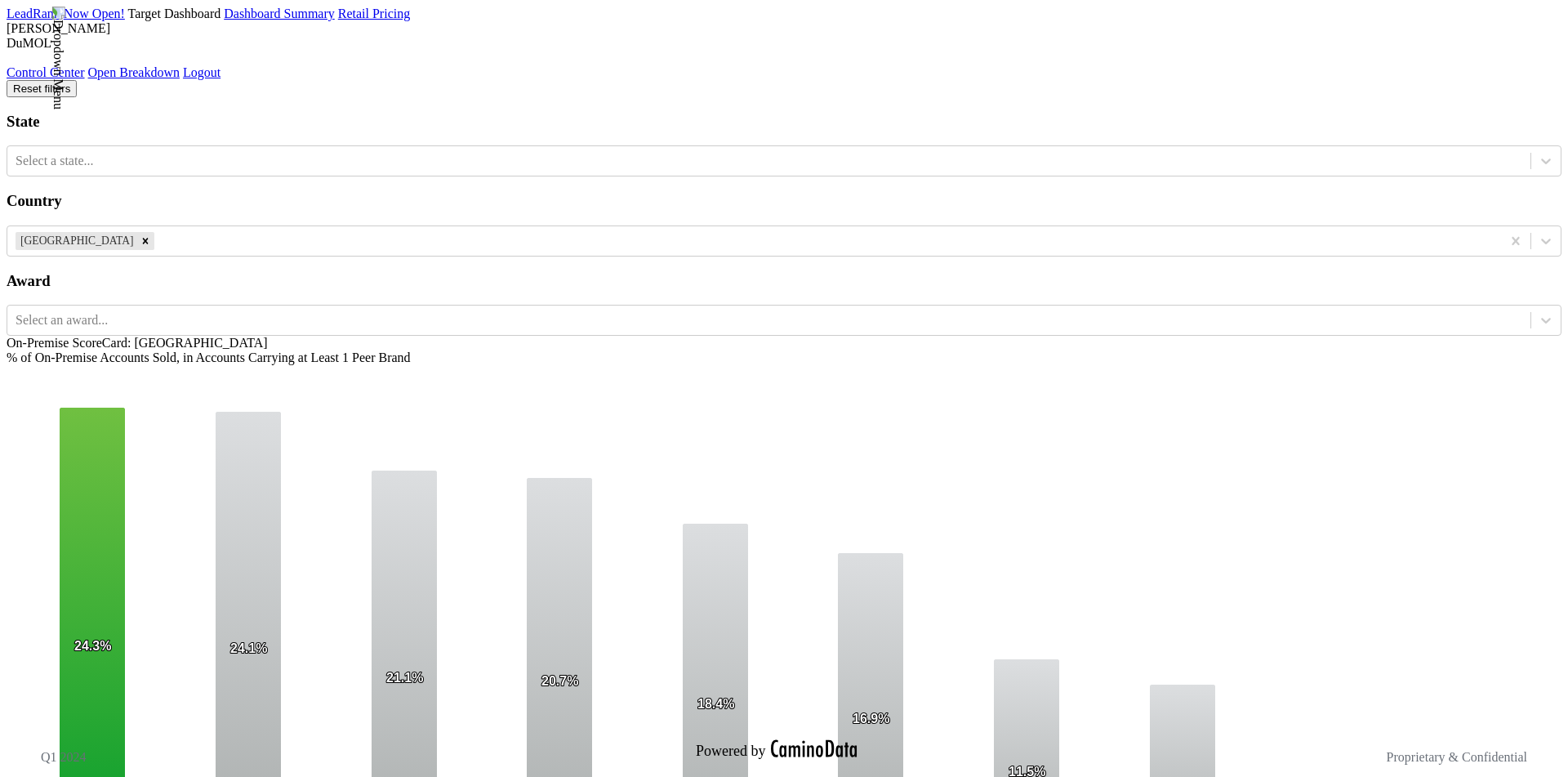
drag, startPoint x: 298, startPoint y: 755, endPoint x: 369, endPoint y: 755, distance: 71.0
click at [369, 755] on div "On-Premise ScoreCard: US % of On-Premise Accounts Sold, in Accounts Carrying at…" at bounding box center [784, 627] width 1554 height 585
drag, startPoint x: 301, startPoint y: 756, endPoint x: 393, endPoint y: 747, distance: 92.4
click at [393, 747] on div "On-Premise ScoreCard: US % of On-Premise Accounts Sold, in Accounts Carrying at…" at bounding box center [784, 627] width 1554 height 585
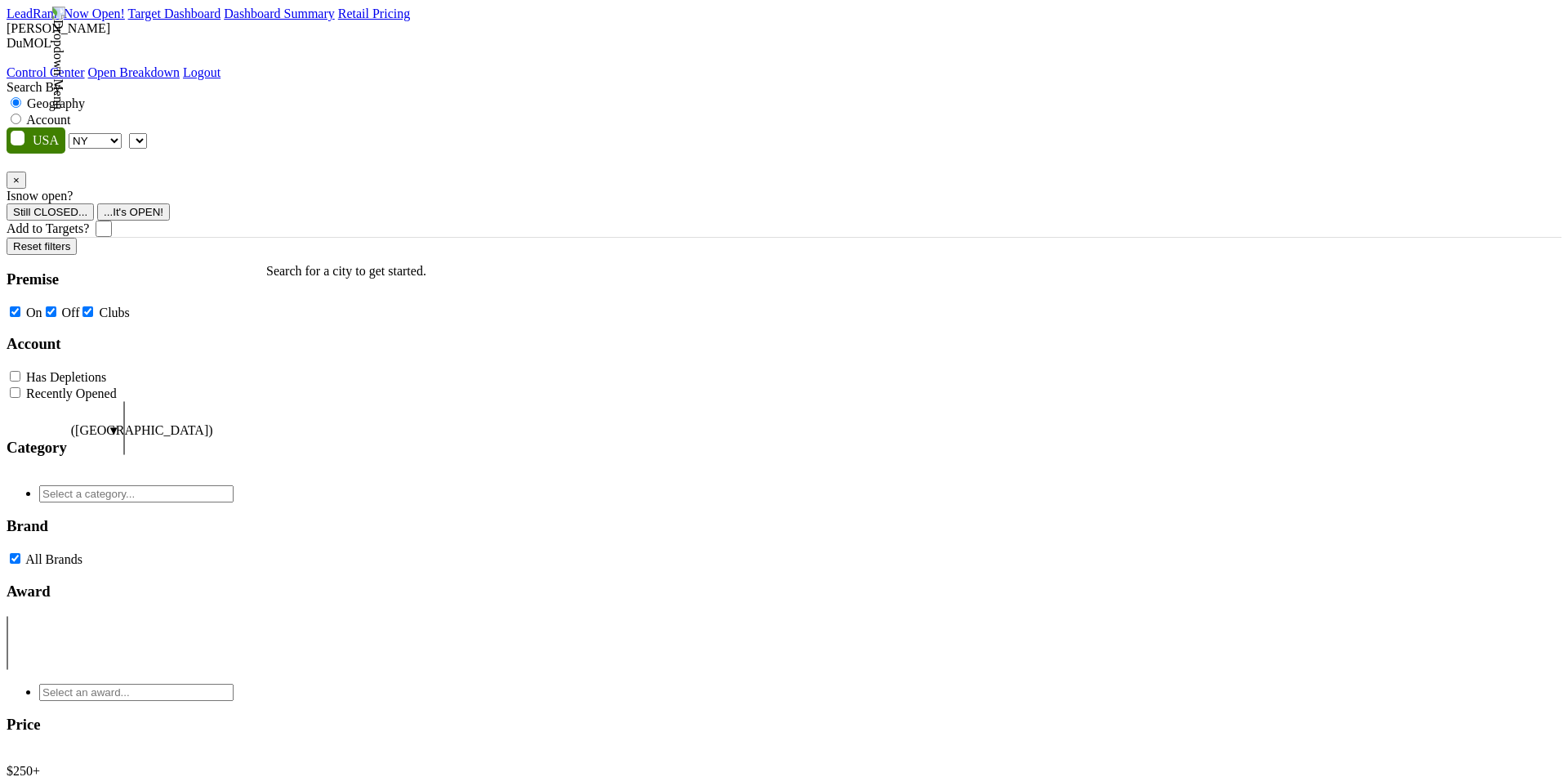
select select "NY"
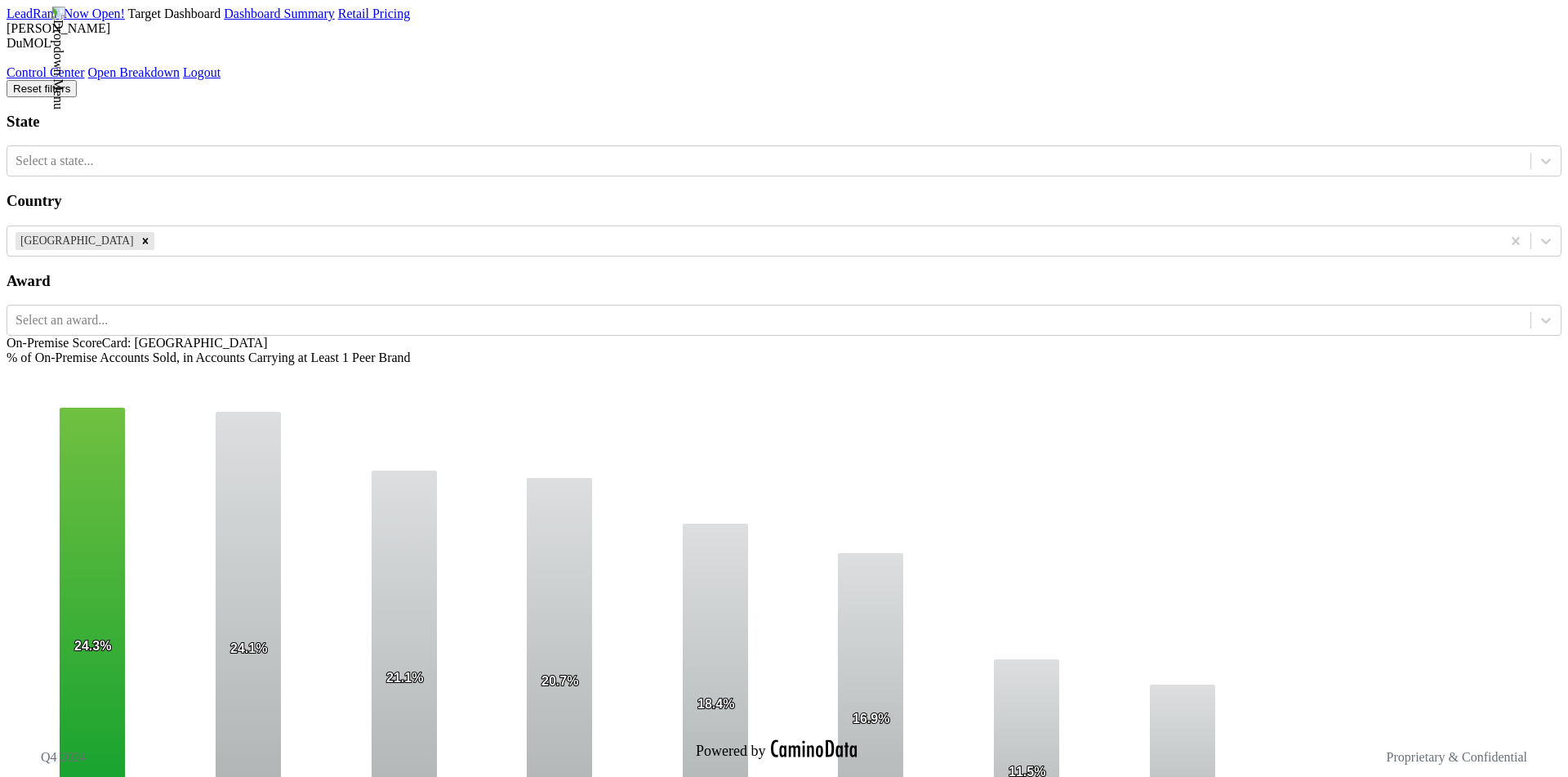
drag, startPoint x: 300, startPoint y: 755, endPoint x: 391, endPoint y: 755, distance: 91.0
click at [391, 755] on div "On-Premise ScoreCard: US % of On-Premise Accounts Sold, in Accounts Carrying at…" at bounding box center [784, 627] width 1554 height 585
drag, startPoint x: 299, startPoint y: 752, endPoint x: 388, endPoint y: 752, distance: 89.0
click at [385, 752] on div "On-Premise ScoreCard: US % of On-Premise Accounts Sold, in Accounts Carrying at…" at bounding box center [784, 627] width 1554 height 585
drag, startPoint x: 299, startPoint y: 753, endPoint x: 359, endPoint y: 752, distance: 60.0
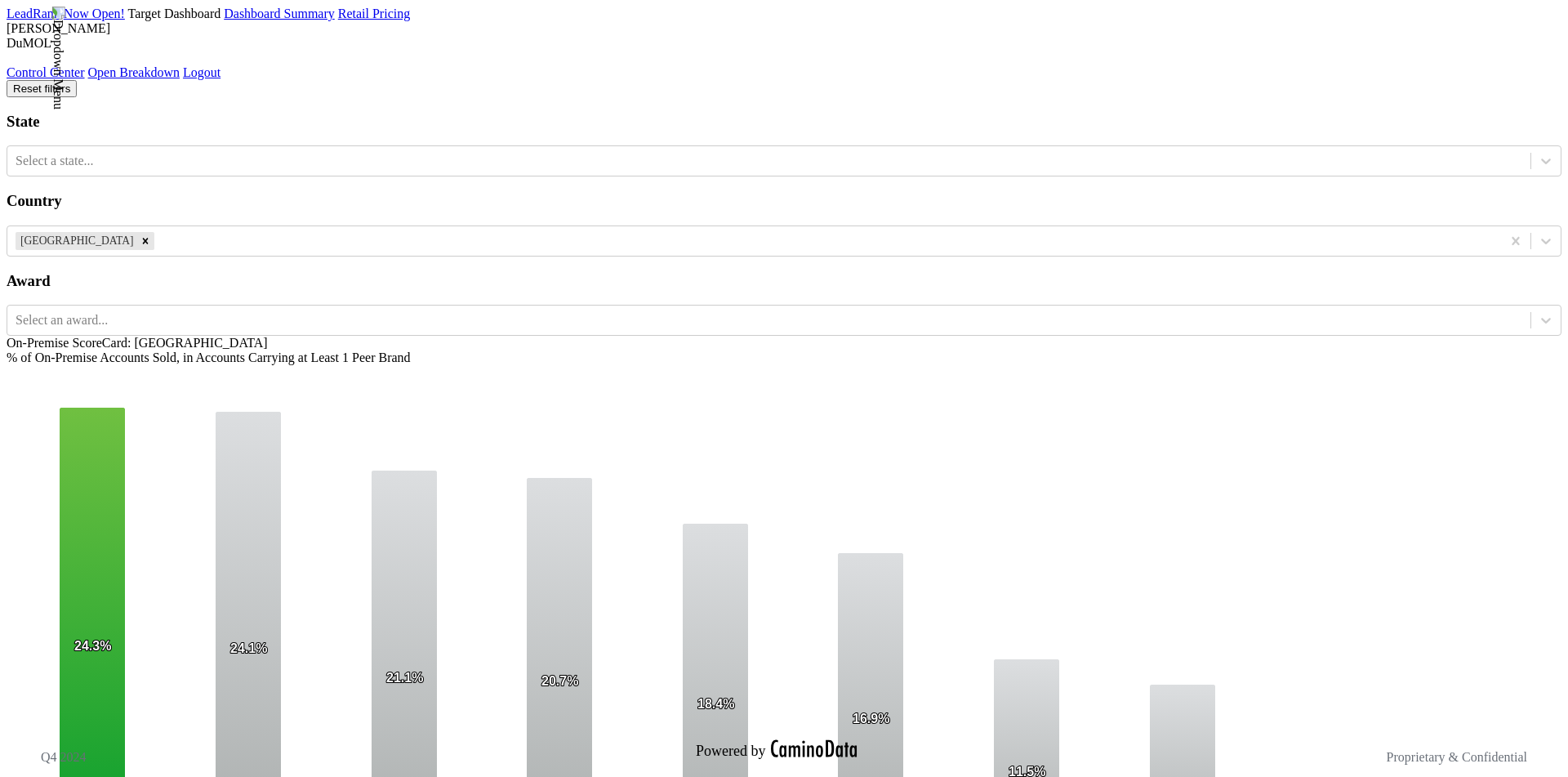
click at [359, 752] on div "On-Premise ScoreCard: US % of On-Premise Accounts Sold, in Accounts Carrying at…" at bounding box center [784, 627] width 1554 height 585
drag, startPoint x: 317, startPoint y: 753, endPoint x: 404, endPoint y: 753, distance: 87.0
click at [396, 753] on div "On-Premise ScoreCard: US % of On-Premise Accounts Sold, in Accounts Carrying at…" at bounding box center [784, 627] width 1554 height 585
drag, startPoint x: 303, startPoint y: 755, endPoint x: 494, endPoint y: 761, distance: 191.1
click at [489, 759] on div "On-Premise ScoreCard: US % of On-Premise Accounts Sold, in Accounts Carrying at…" at bounding box center [784, 627] width 1554 height 585
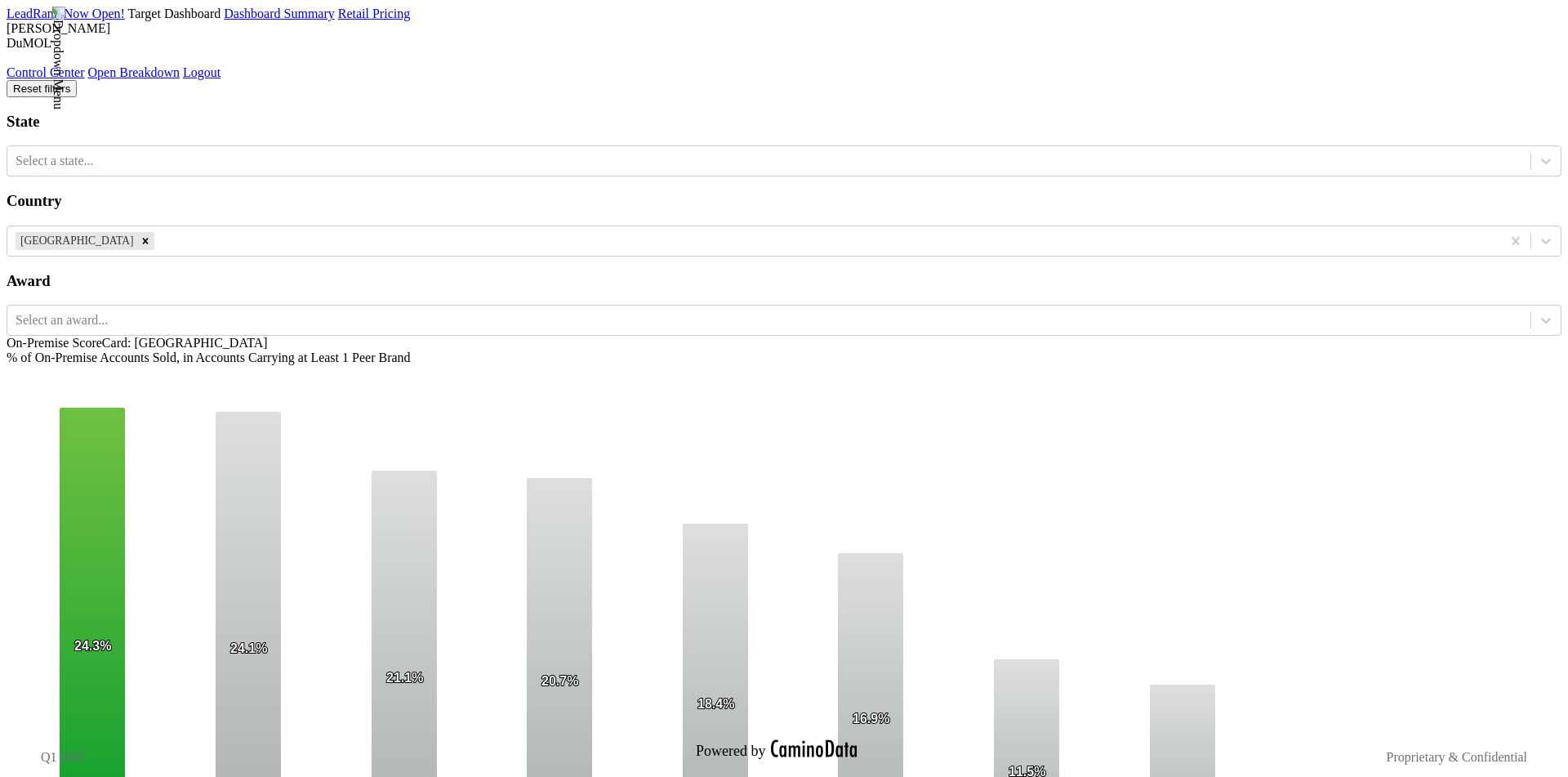
drag, startPoint x: 298, startPoint y: 755, endPoint x: 378, endPoint y: 757, distance: 80.0
click at [378, 757] on div "On-Premise ScoreCard: US % of On-Premise Accounts Sold, in Accounts Carrying at…" at bounding box center [784, 627] width 1554 height 585
drag, startPoint x: 300, startPoint y: 754, endPoint x: 351, endPoint y: 751, distance: 51.1
click at [351, 751] on div "On-Premise ScoreCard: US % of On-Premise Accounts Sold, in Accounts Carrying at…" at bounding box center [784, 627] width 1554 height 585
